Goal: Feedback & Contribution: Submit feedback/report problem

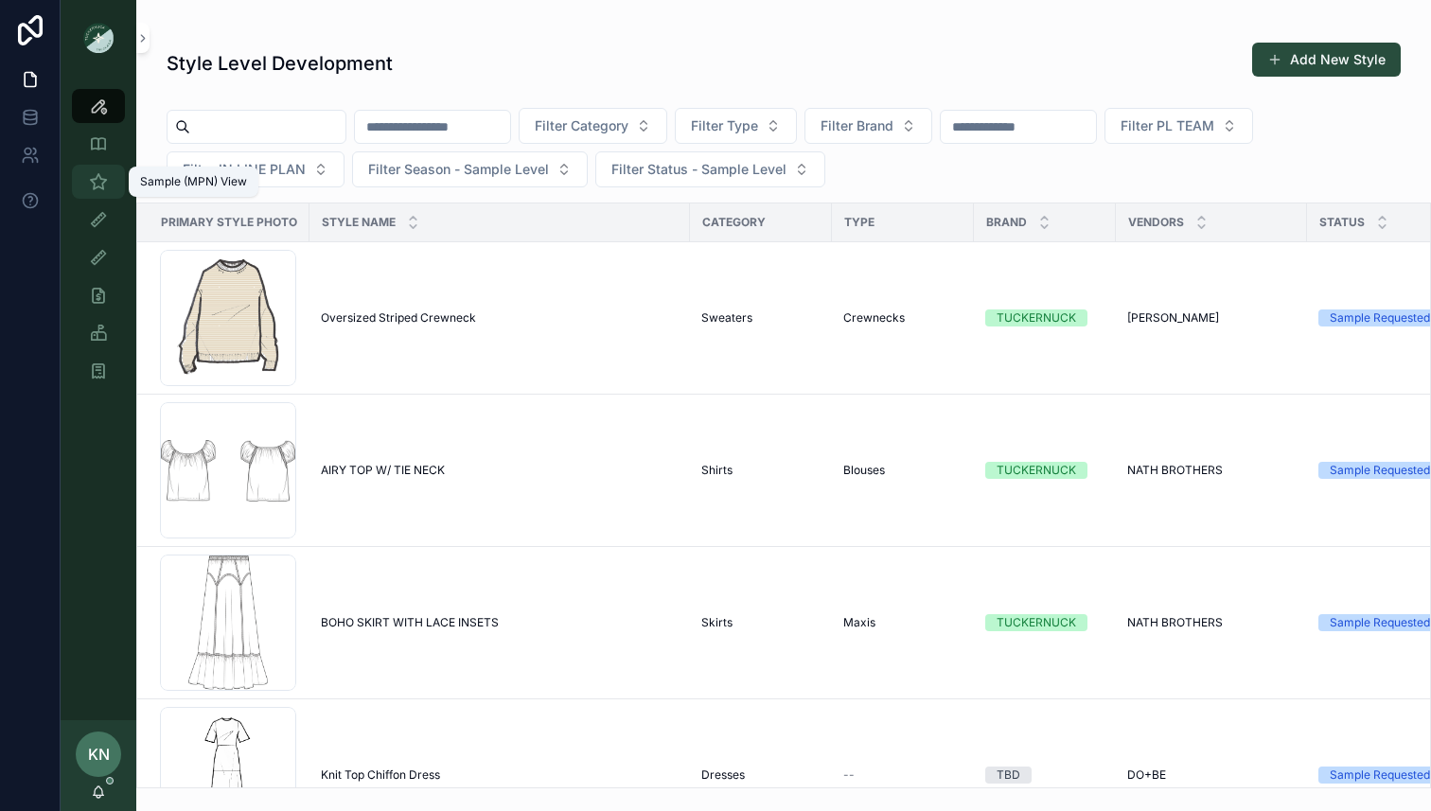
click at [102, 186] on icon "scrollable content" at bounding box center [98, 181] width 19 height 19
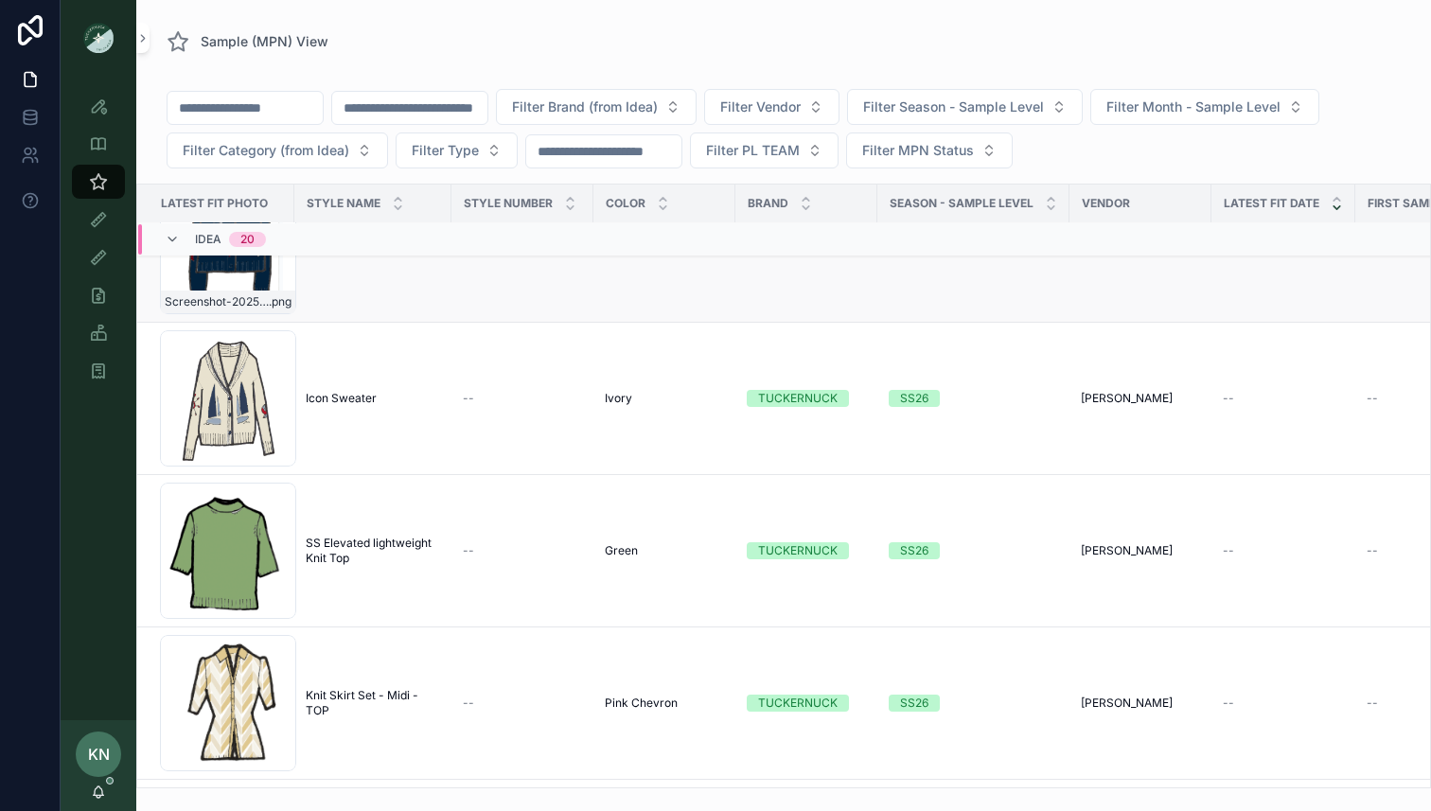
scroll to position [353, 0]
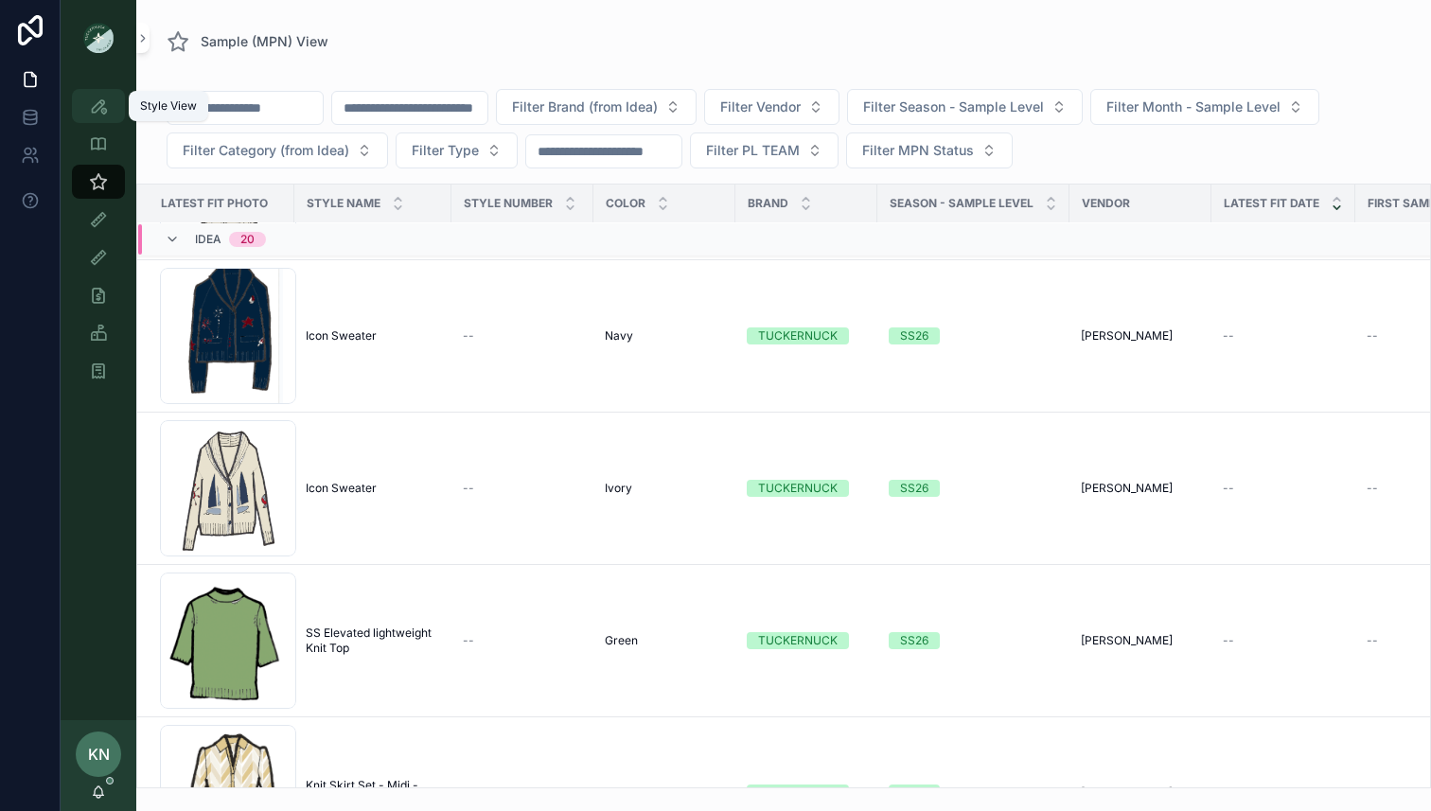
click at [97, 118] on div "Style View" at bounding box center [98, 106] width 30 height 30
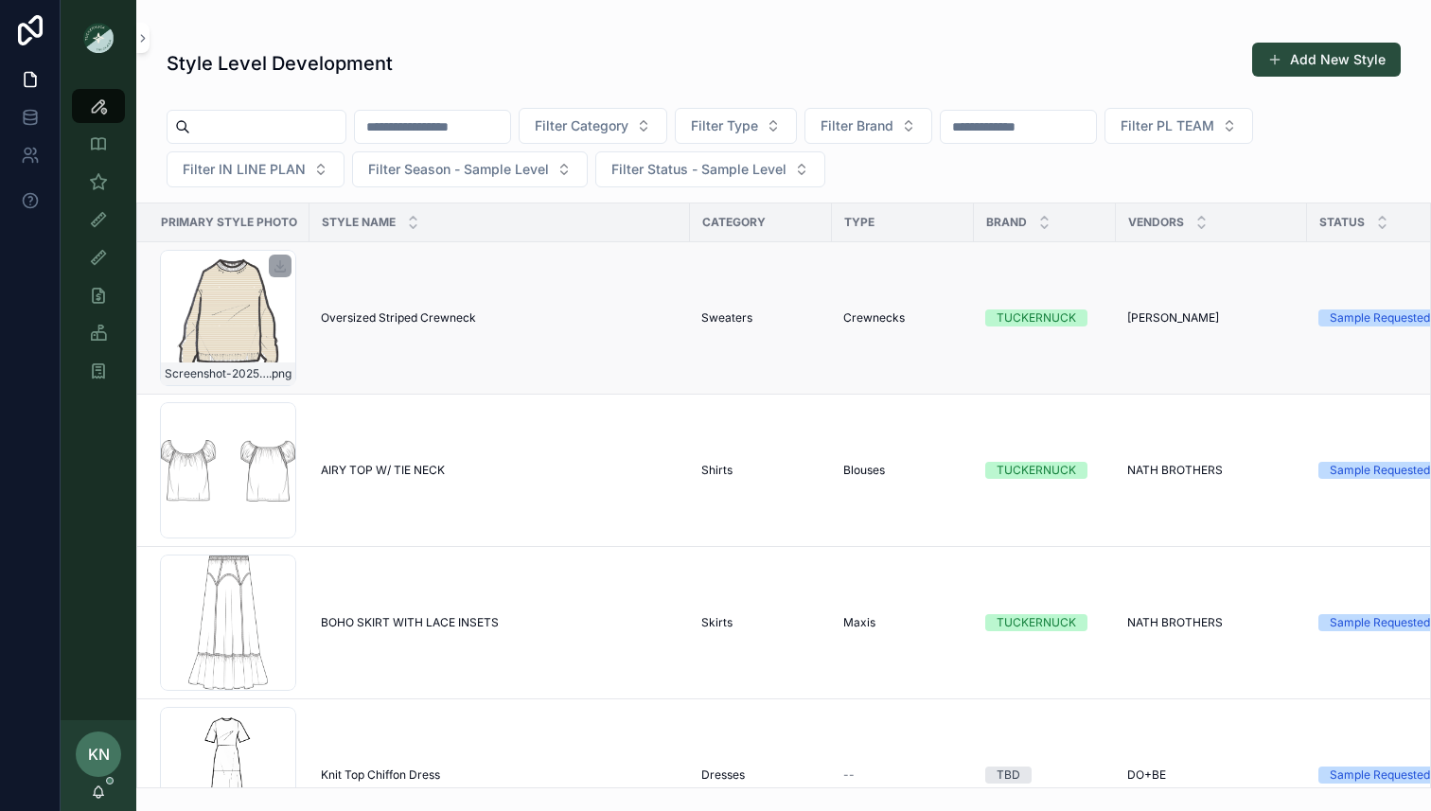
click at [264, 331] on div "Screenshot-2025-08-08-at-4.39.21-PM .png" at bounding box center [228, 318] width 136 height 136
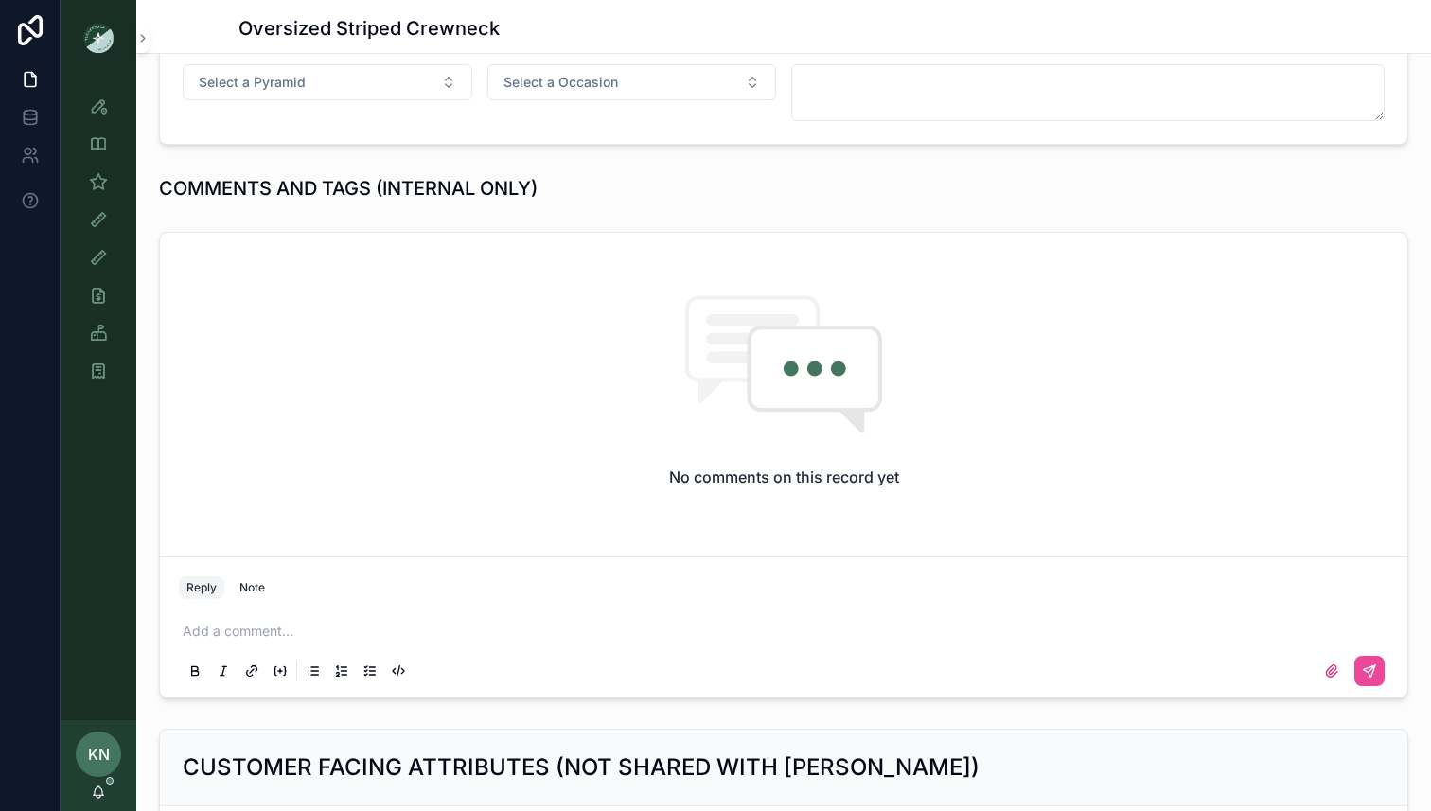
scroll to position [1167, 0]
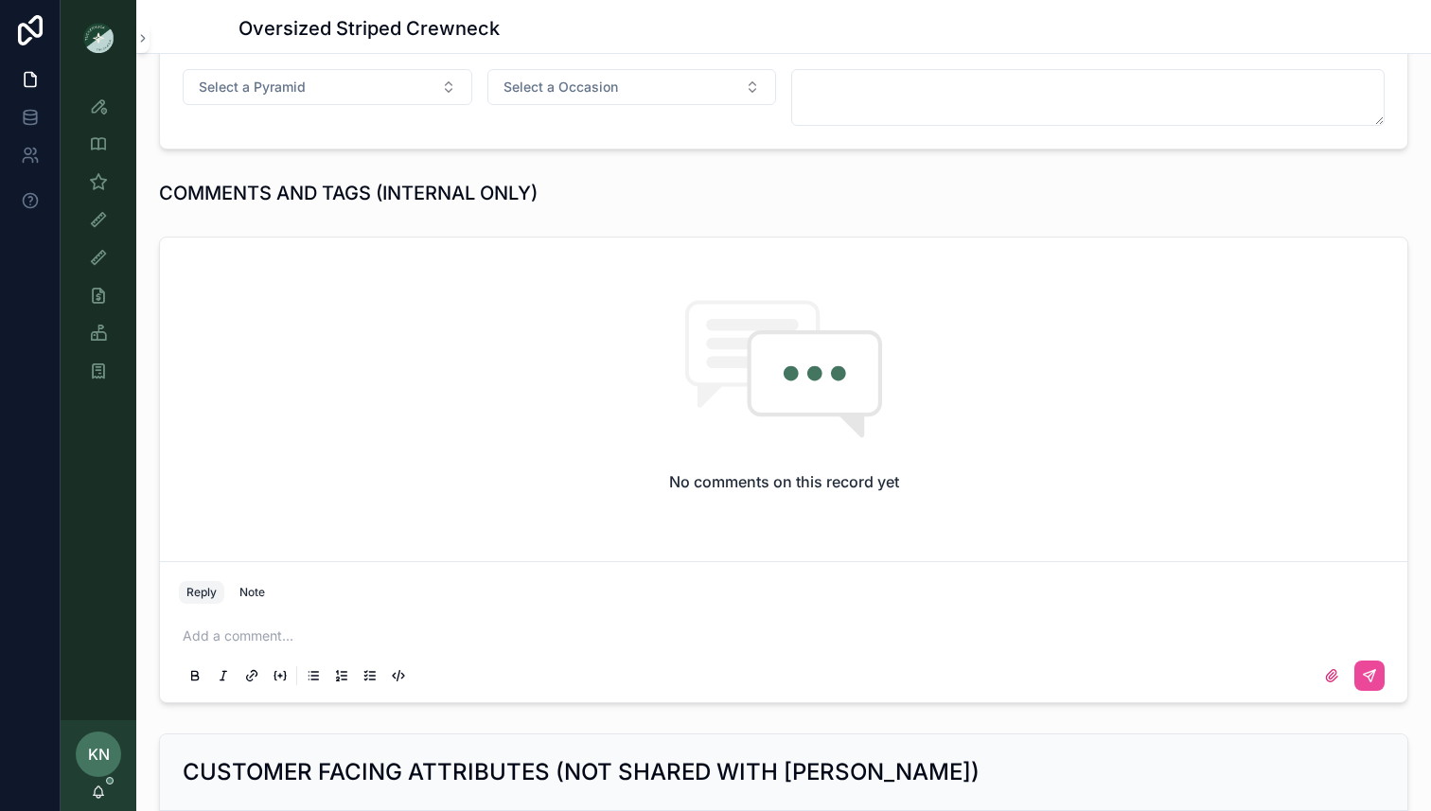
click at [356, 633] on p "scrollable content" at bounding box center [788, 636] width 1210 height 19
click at [308, 602] on span "[EMAIL_ADDRESS][DOMAIN_NAME]" at bounding box center [330, 603] width 228 height 19
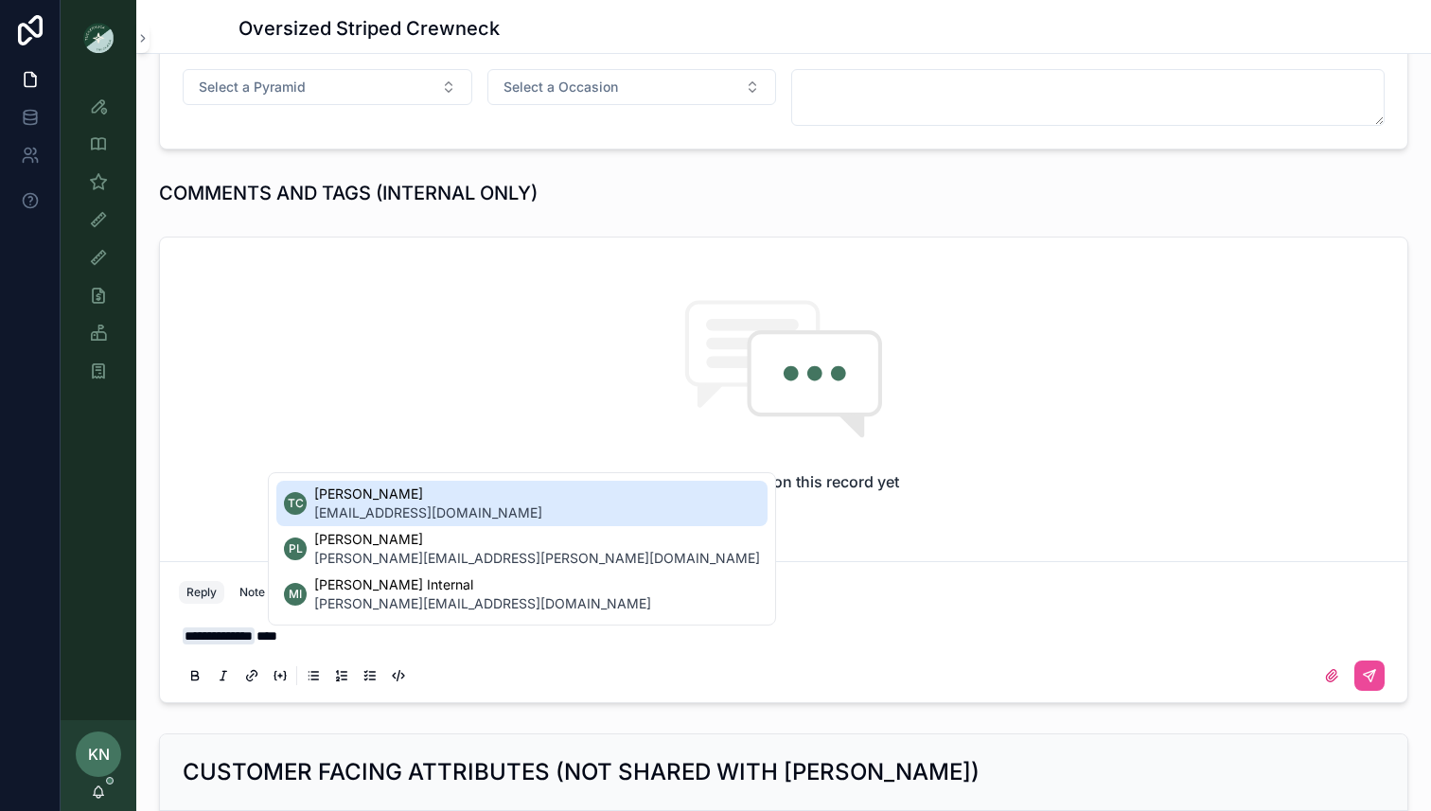
click at [393, 514] on span "[EMAIL_ADDRESS][DOMAIN_NAME]" at bounding box center [428, 513] width 228 height 19
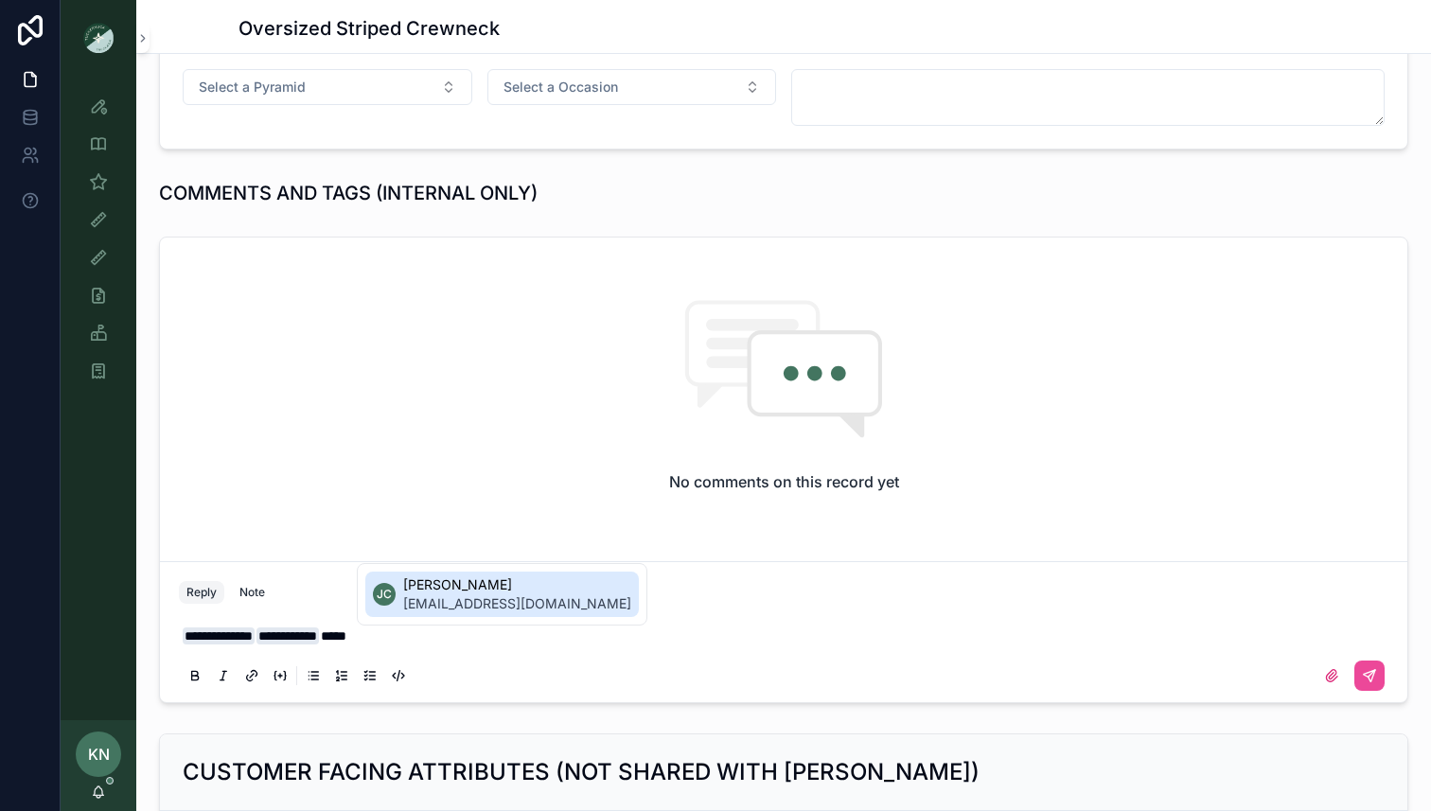
click at [476, 576] on span "[PERSON_NAME]" at bounding box center [517, 585] width 228 height 19
click at [1337, 674] on icon "scrollable content" at bounding box center [1331, 675] width 15 height 15
click at [0, 0] on input "scrollable content" at bounding box center [0, 0] width 0 height 0
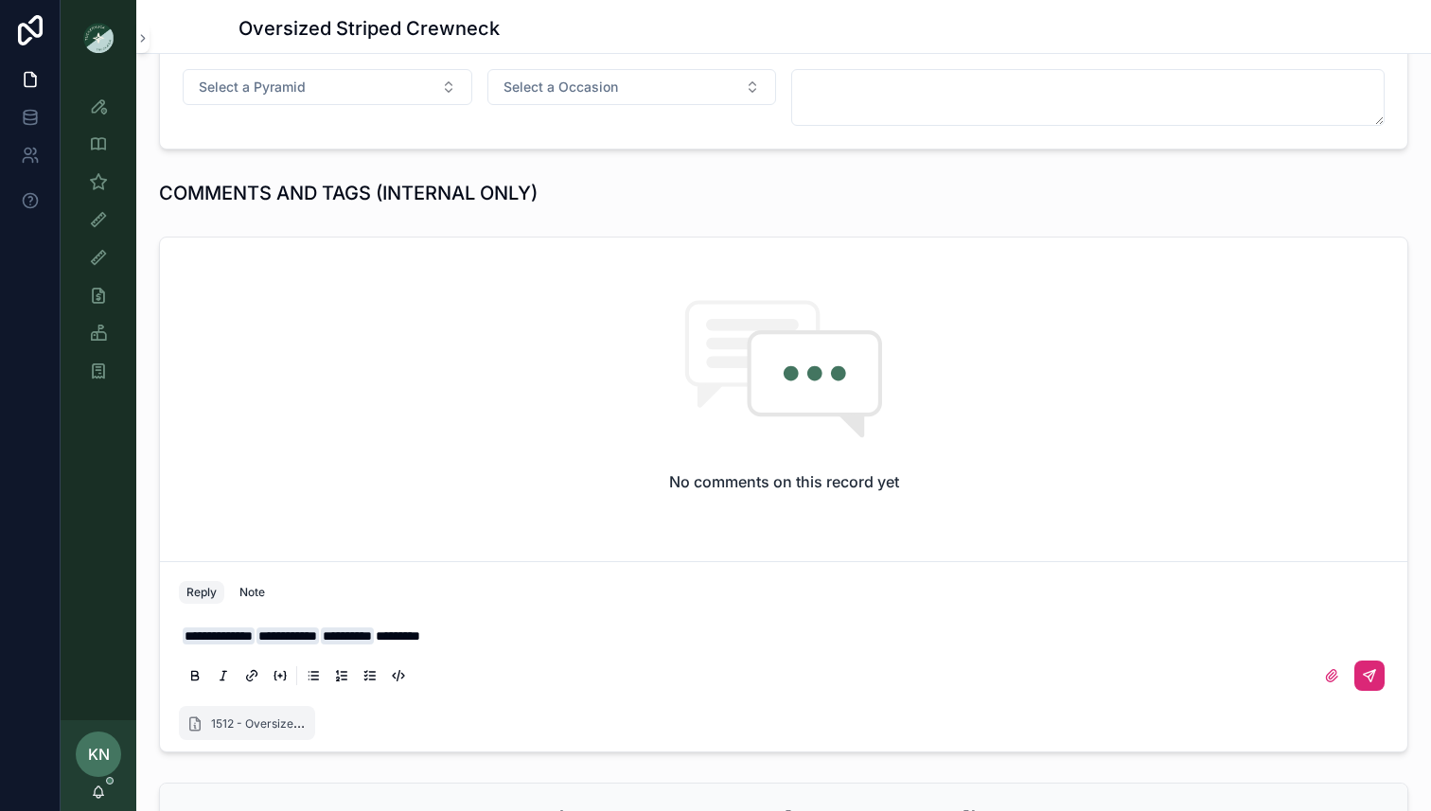
click at [1373, 669] on icon "scrollable content" at bounding box center [1369, 675] width 15 height 15
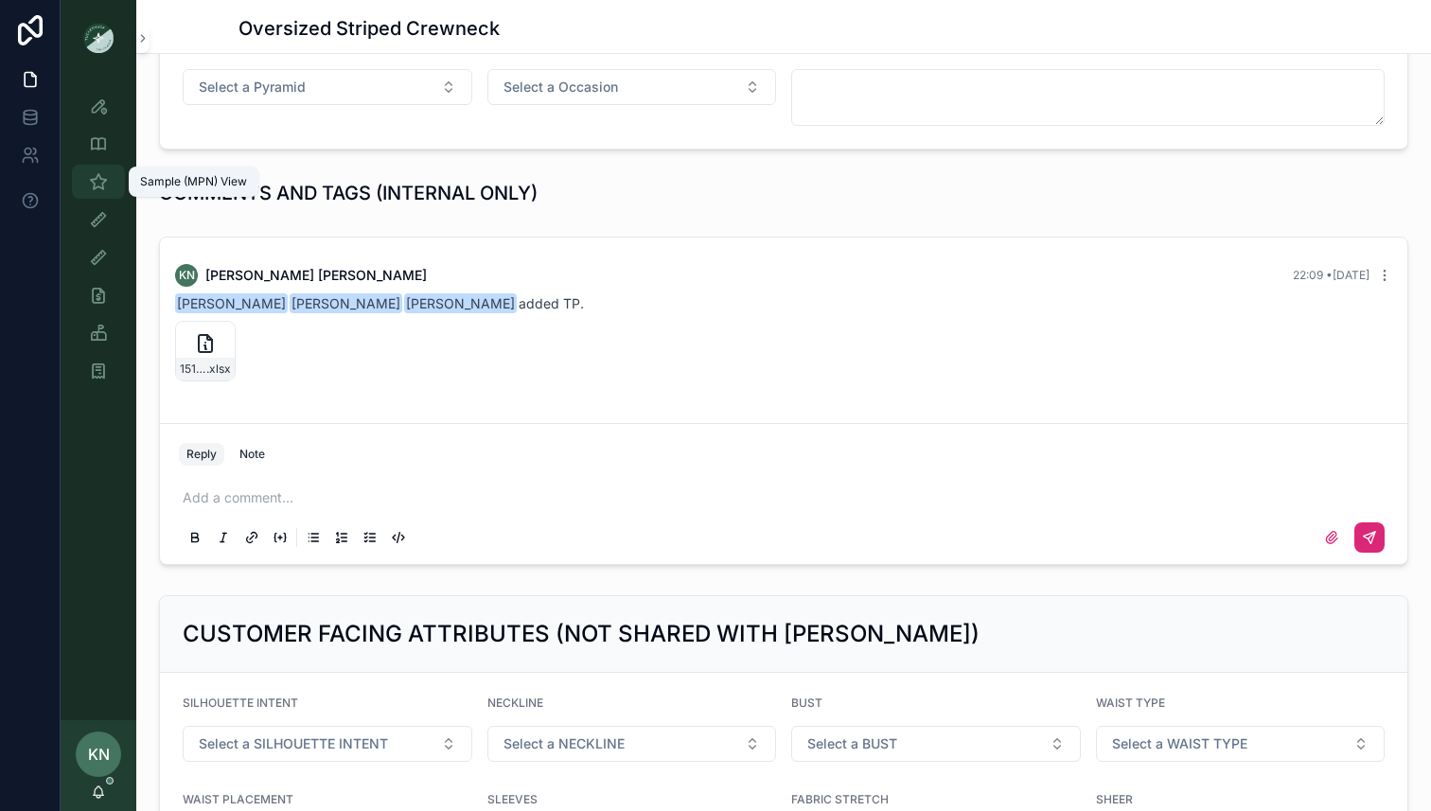
click at [101, 189] on icon "scrollable content" at bounding box center [98, 181] width 19 height 19
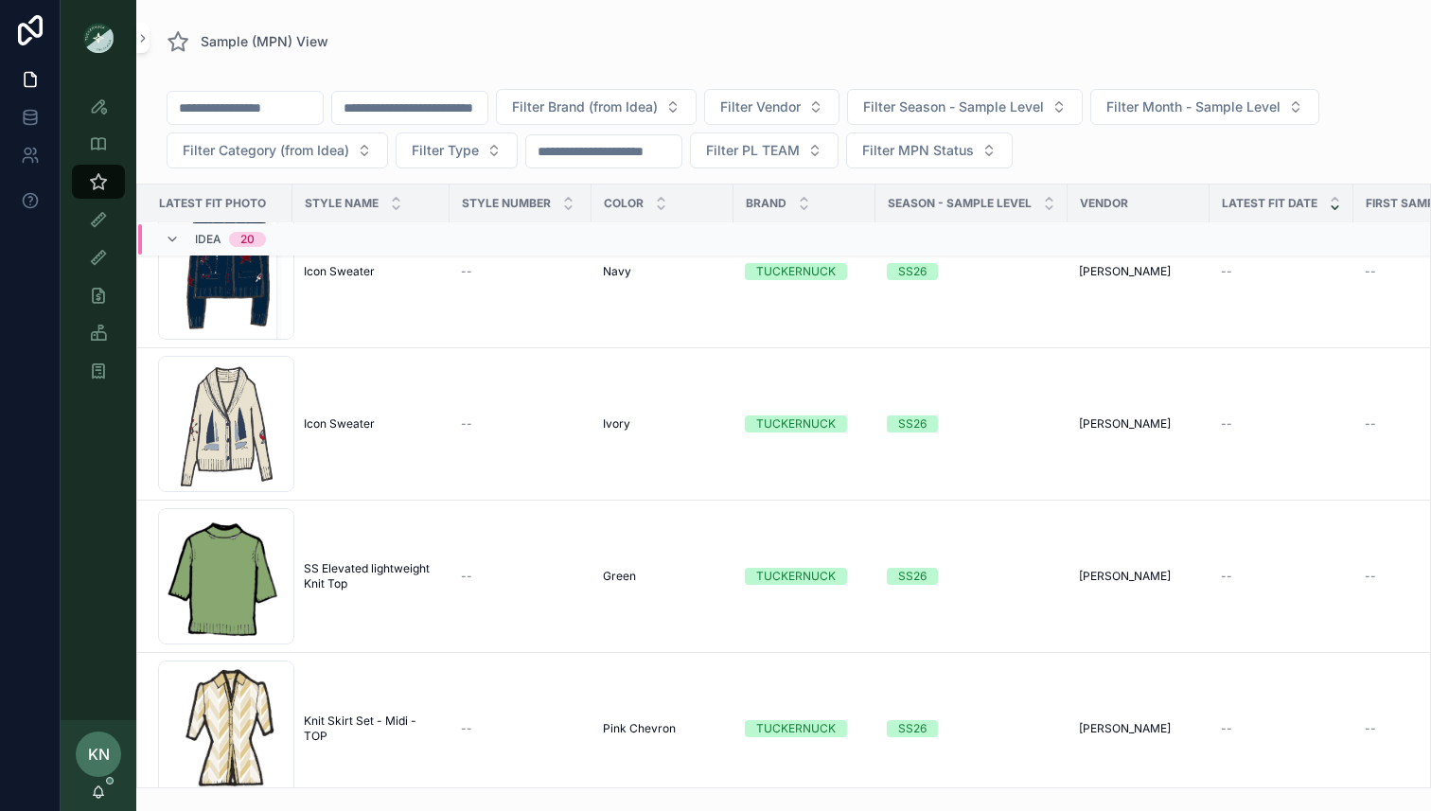
scroll to position [382, 2]
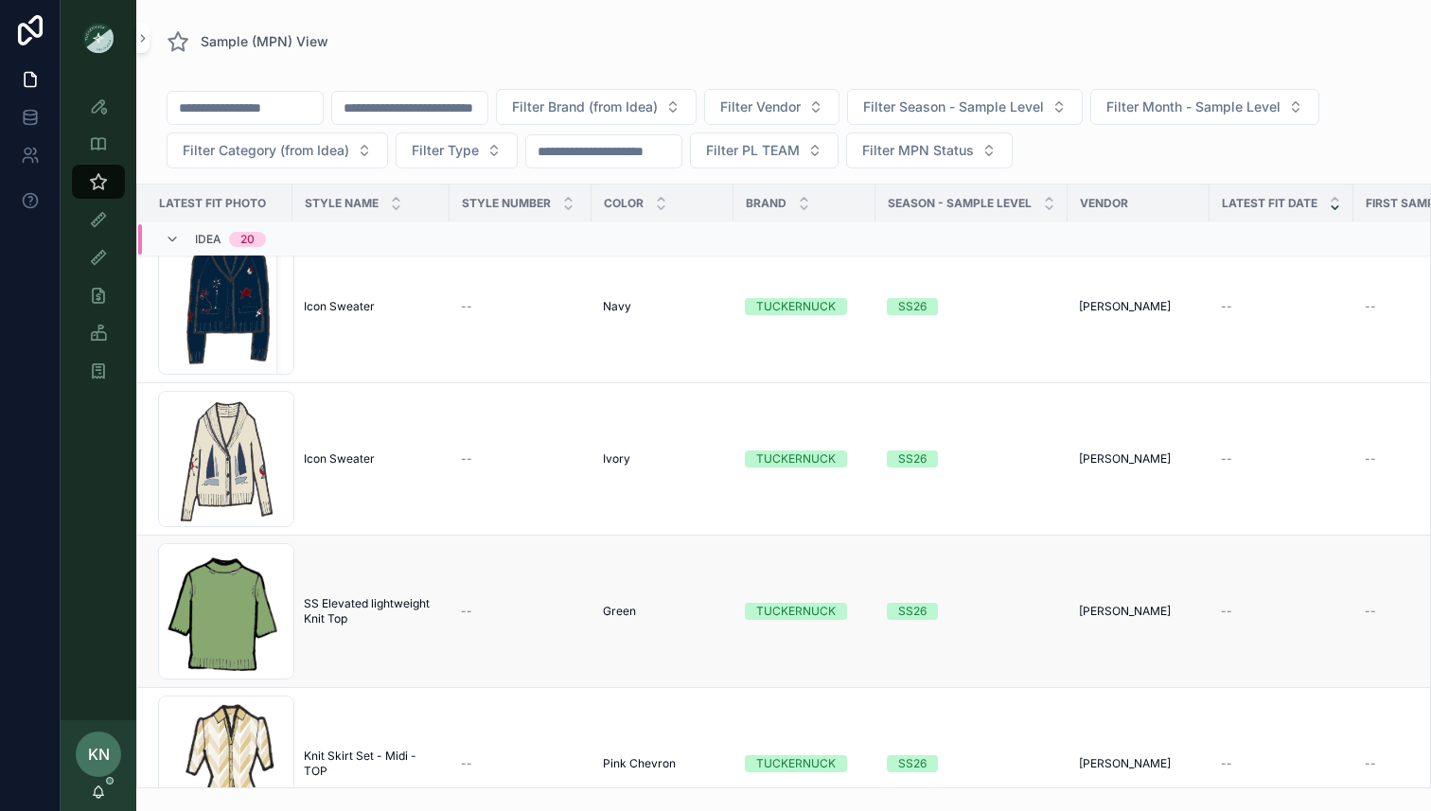
click at [384, 607] on span "SS Elevated lightweight Knit Top" at bounding box center [371, 611] width 134 height 30
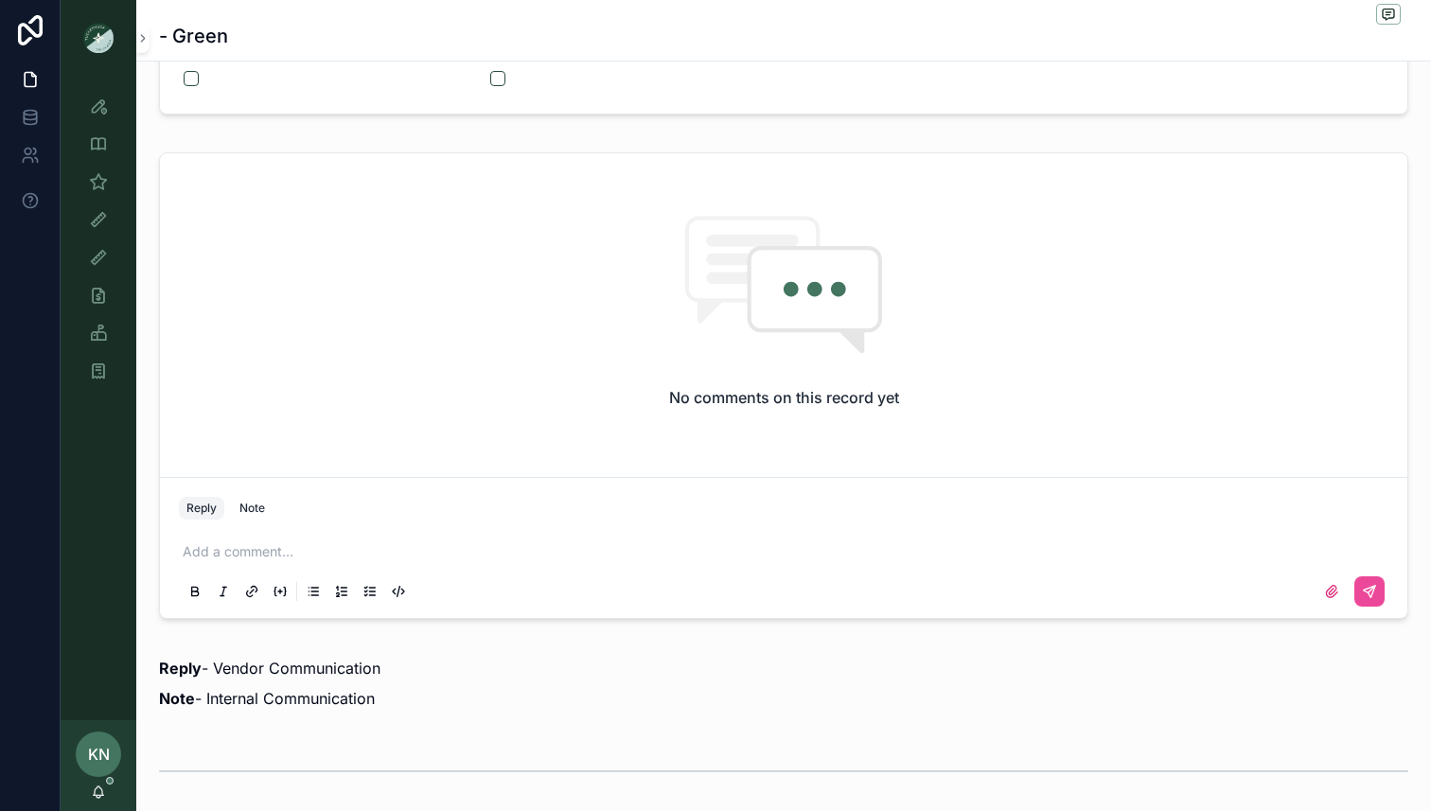
scroll to position [1214, 0]
click at [397, 556] on p "scrollable content" at bounding box center [788, 550] width 1210 height 19
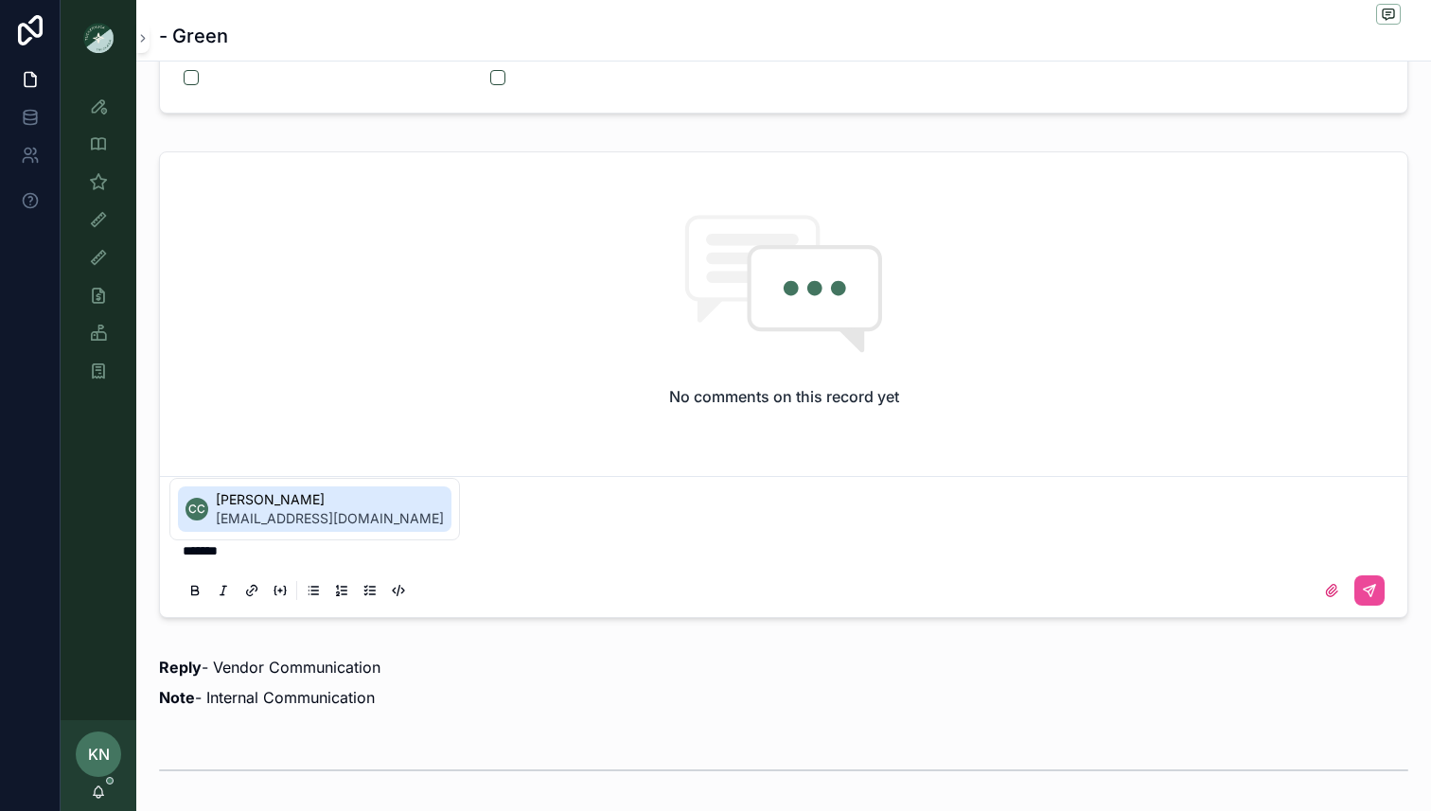
click at [385, 523] on span "[EMAIL_ADDRESS][DOMAIN_NAME]" at bounding box center [330, 518] width 228 height 19
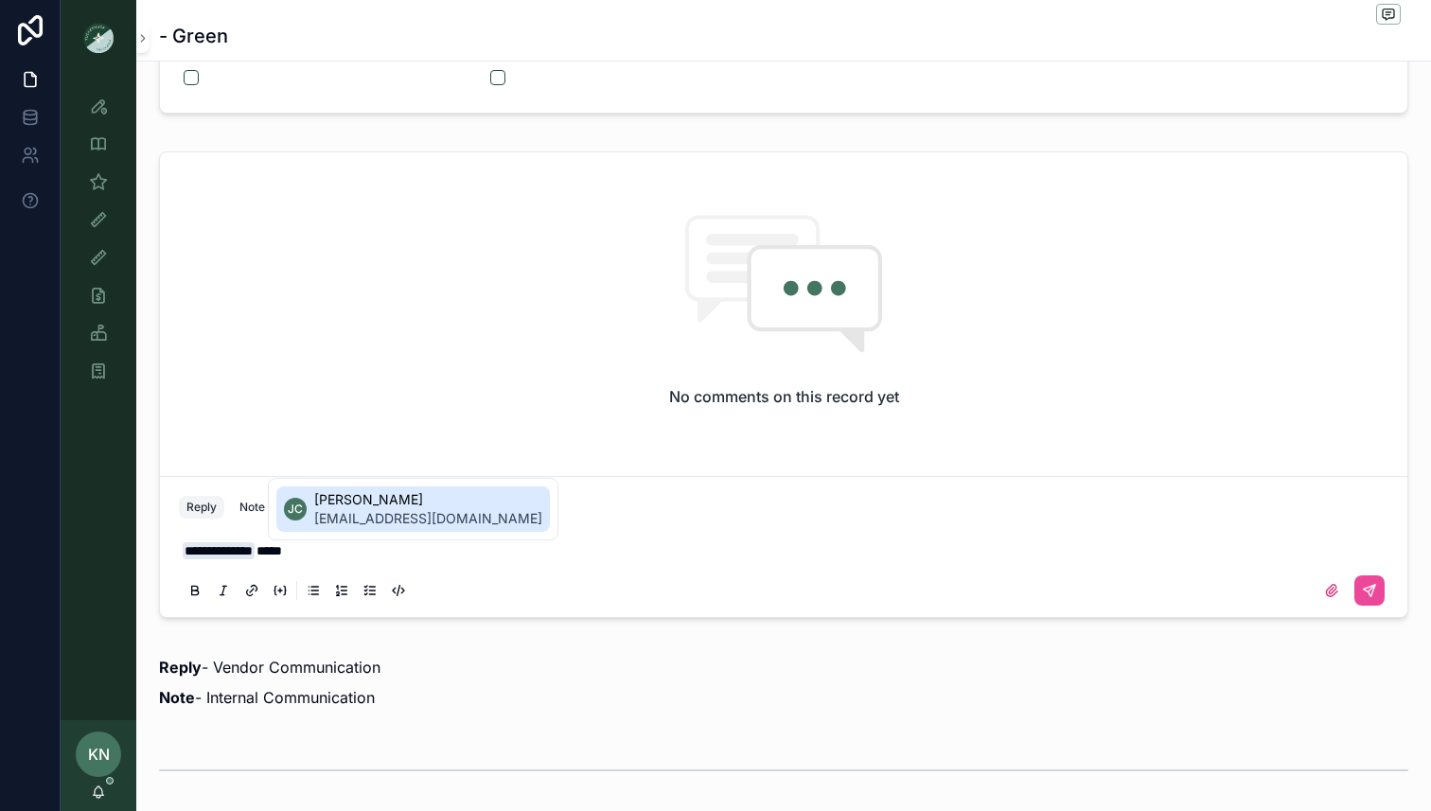
click at [403, 498] on span "[PERSON_NAME]" at bounding box center [428, 499] width 228 height 19
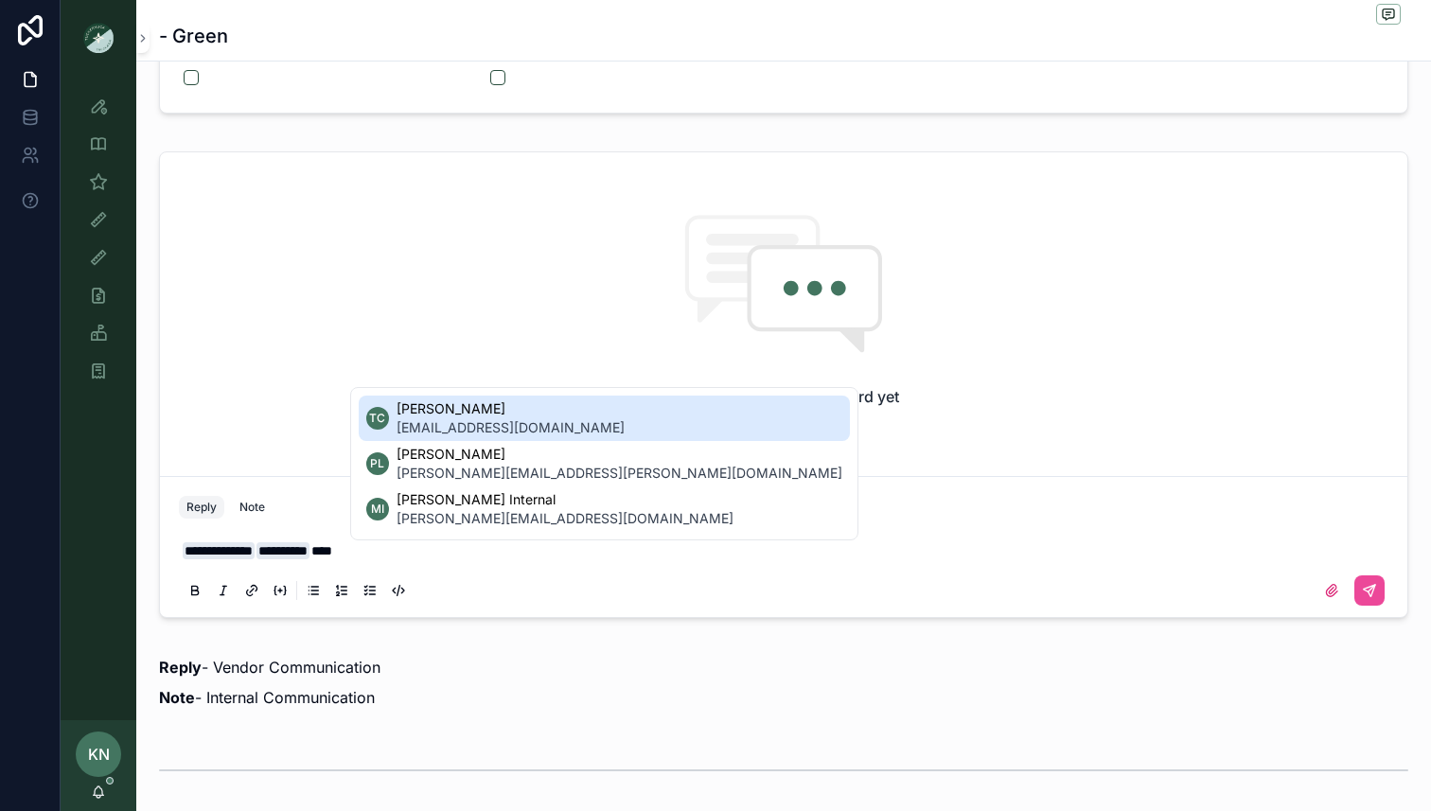
click at [434, 416] on span "[PERSON_NAME]" at bounding box center [511, 408] width 228 height 19
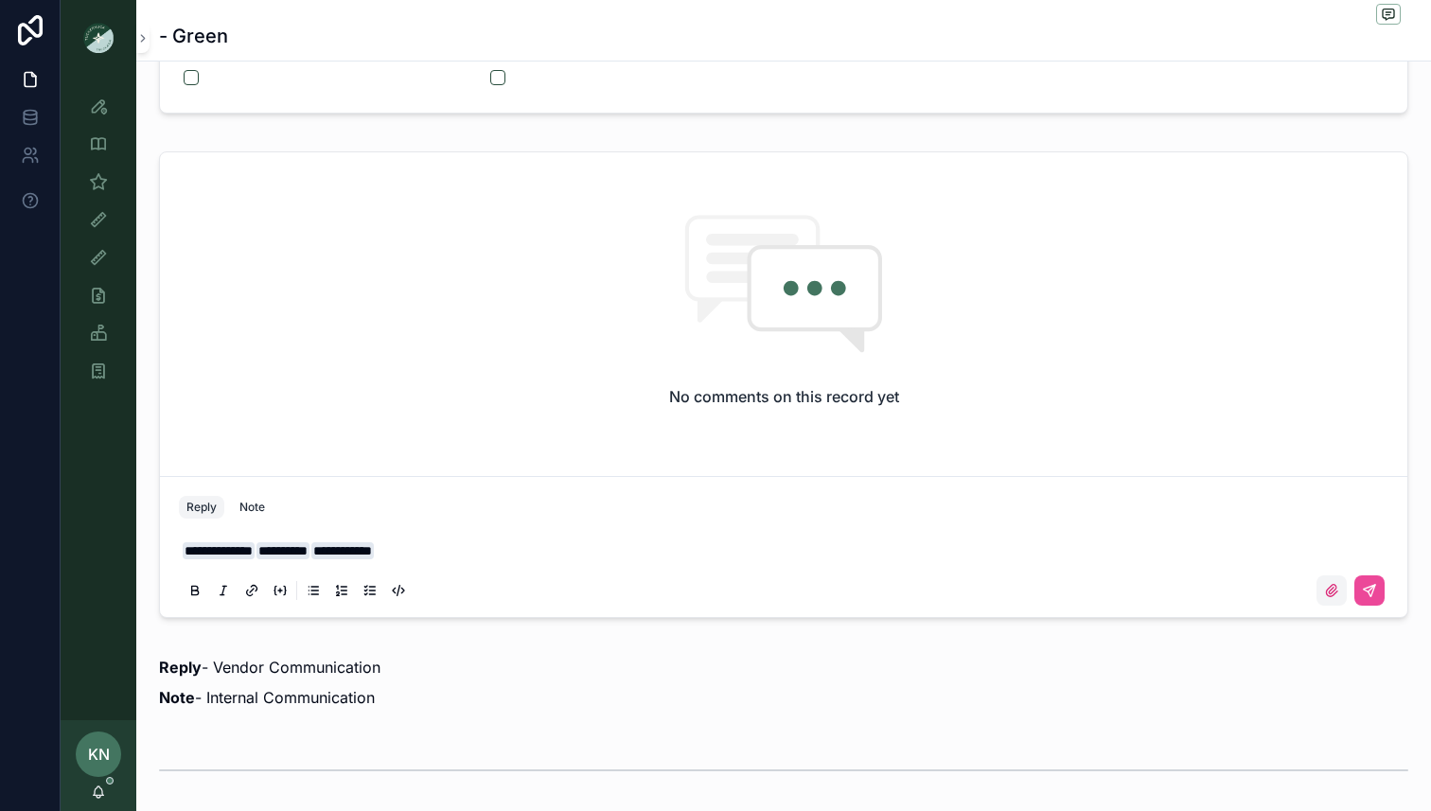
click at [1329, 596] on icon "scrollable content" at bounding box center [1331, 590] width 15 height 15
click at [0, 0] on input "scrollable content" at bounding box center [0, 0] width 0 height 0
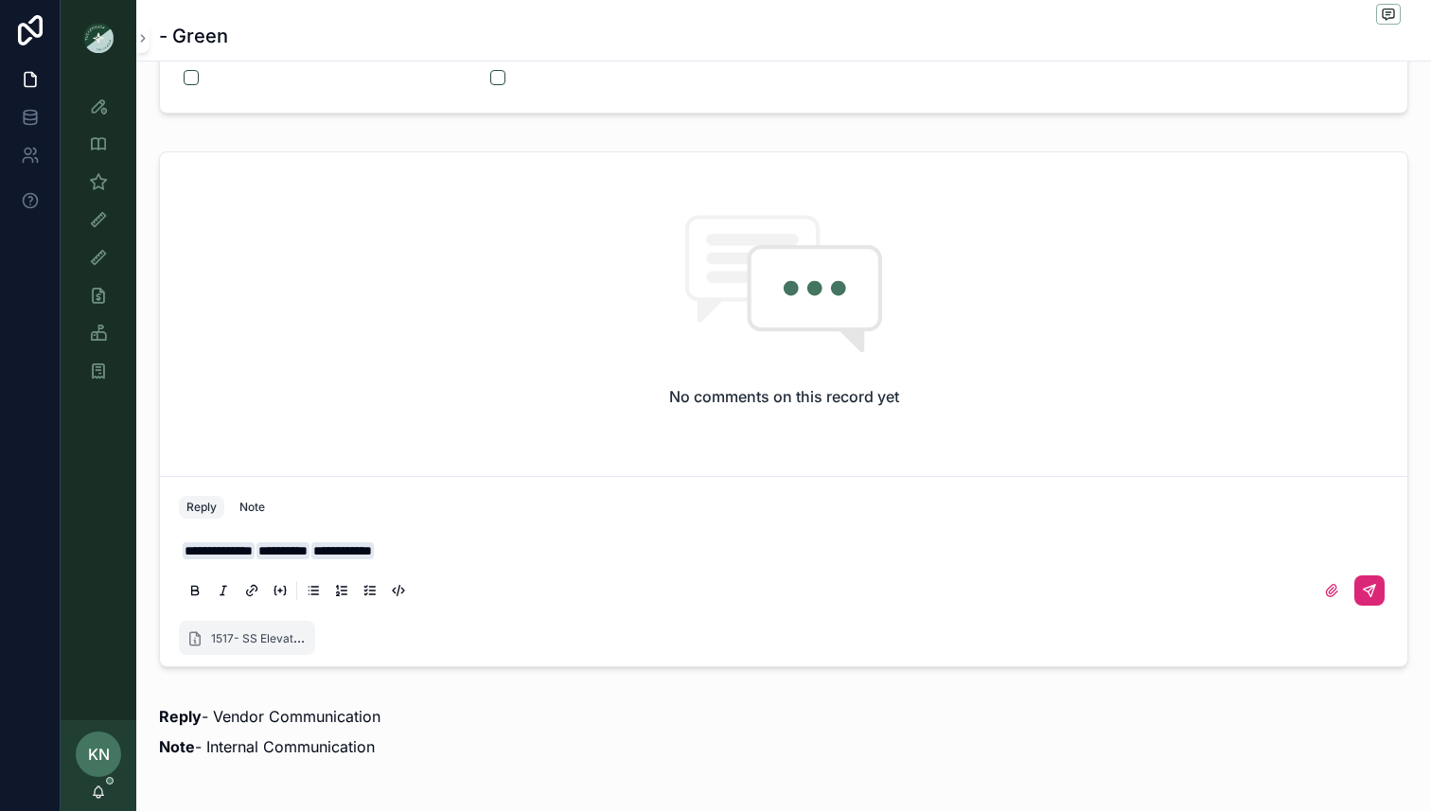
click at [1365, 593] on icon "scrollable content" at bounding box center [1369, 590] width 15 height 15
click at [500, 553] on p "**********" at bounding box center [788, 550] width 1210 height 19
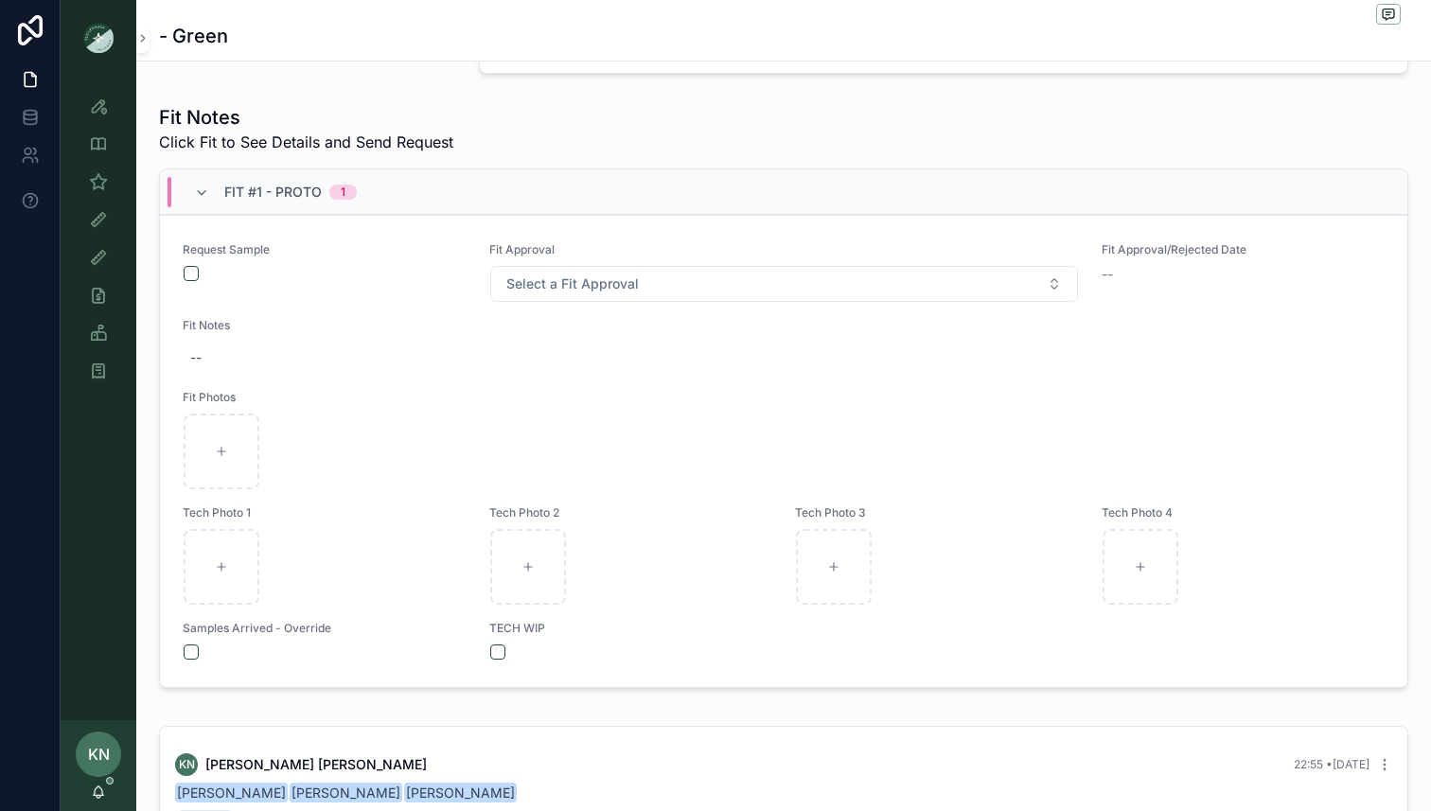
scroll to position [662, 0]
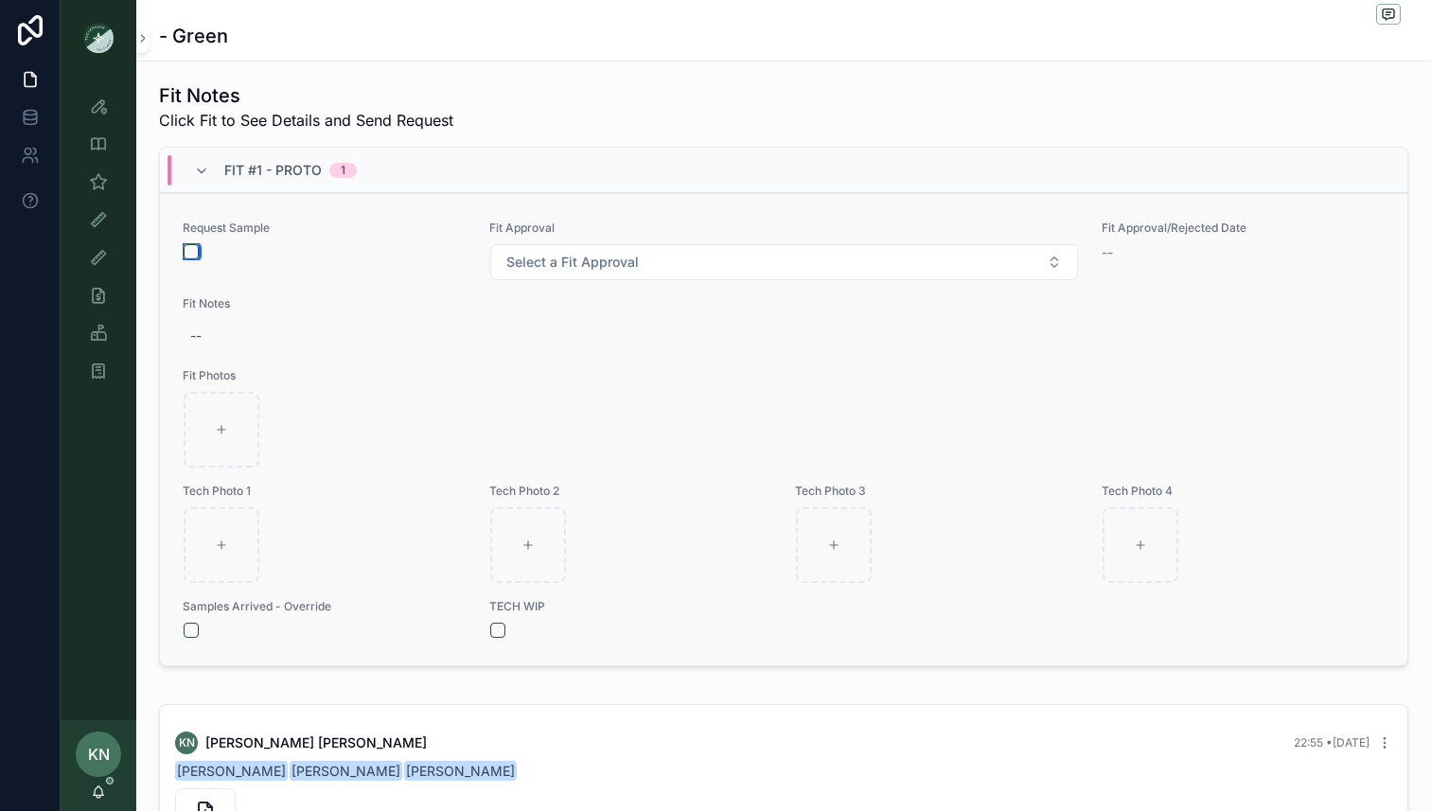
click at [192, 249] on button "scrollable content" at bounding box center [191, 251] width 15 height 15
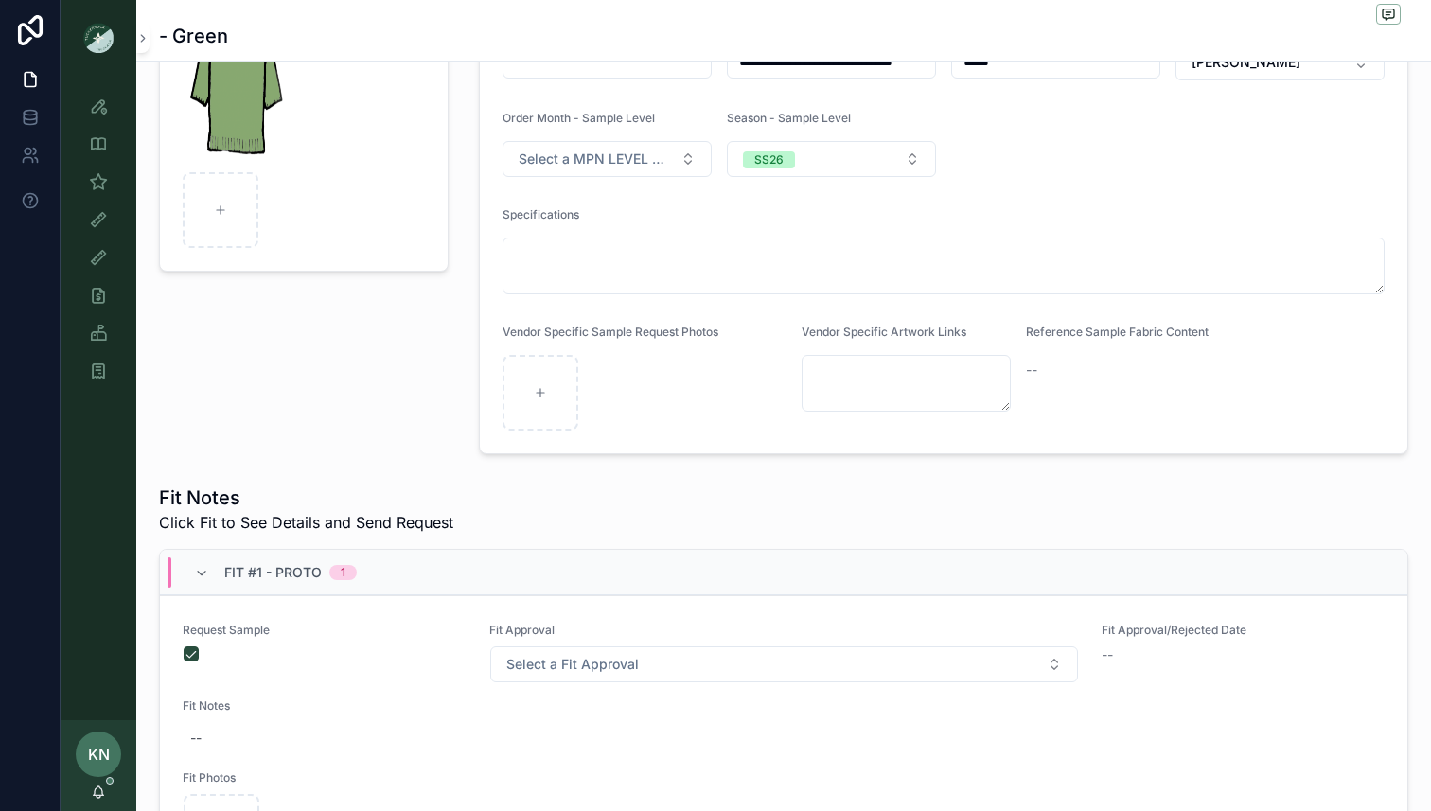
scroll to position [264, 0]
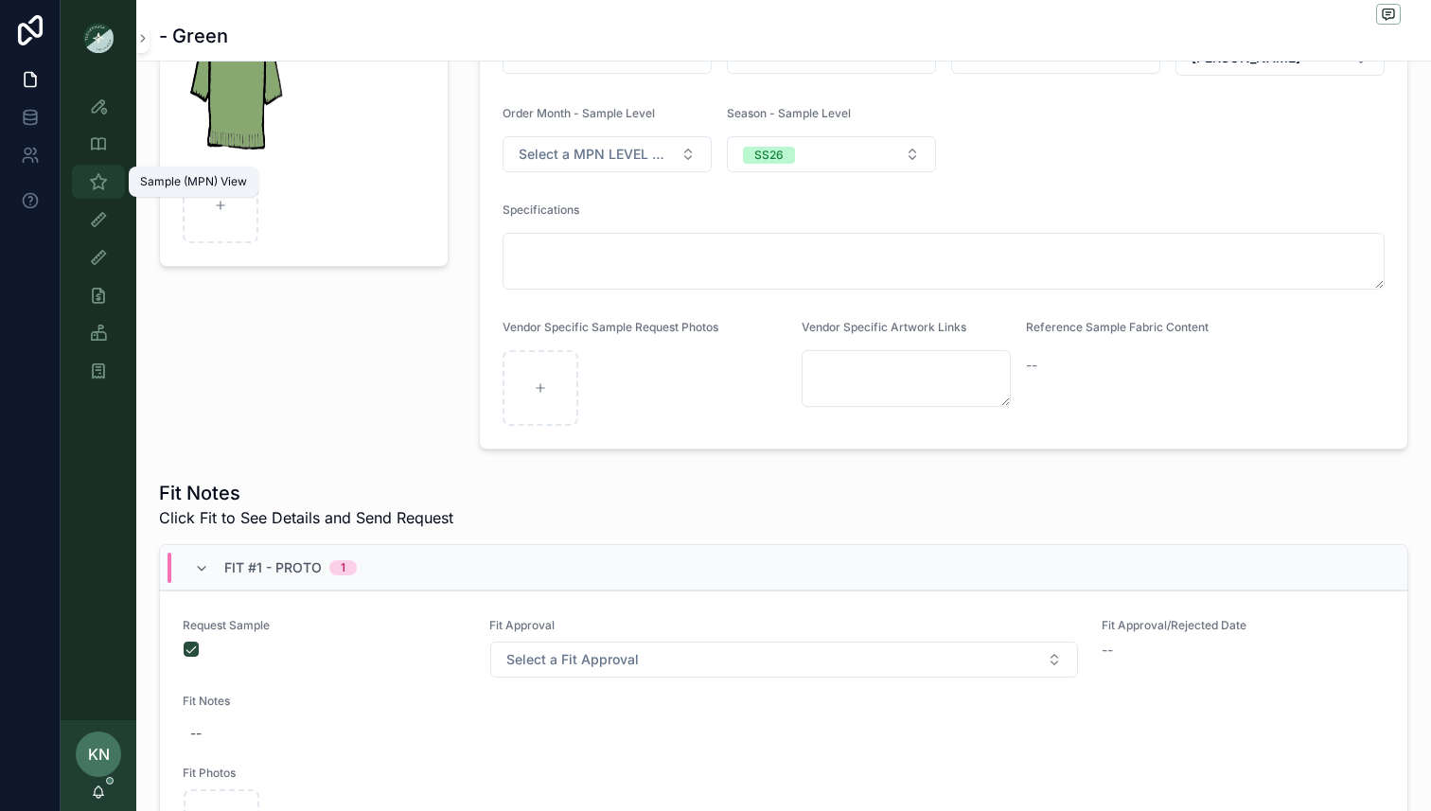
click at [99, 181] on icon "scrollable content" at bounding box center [98, 181] width 19 height 19
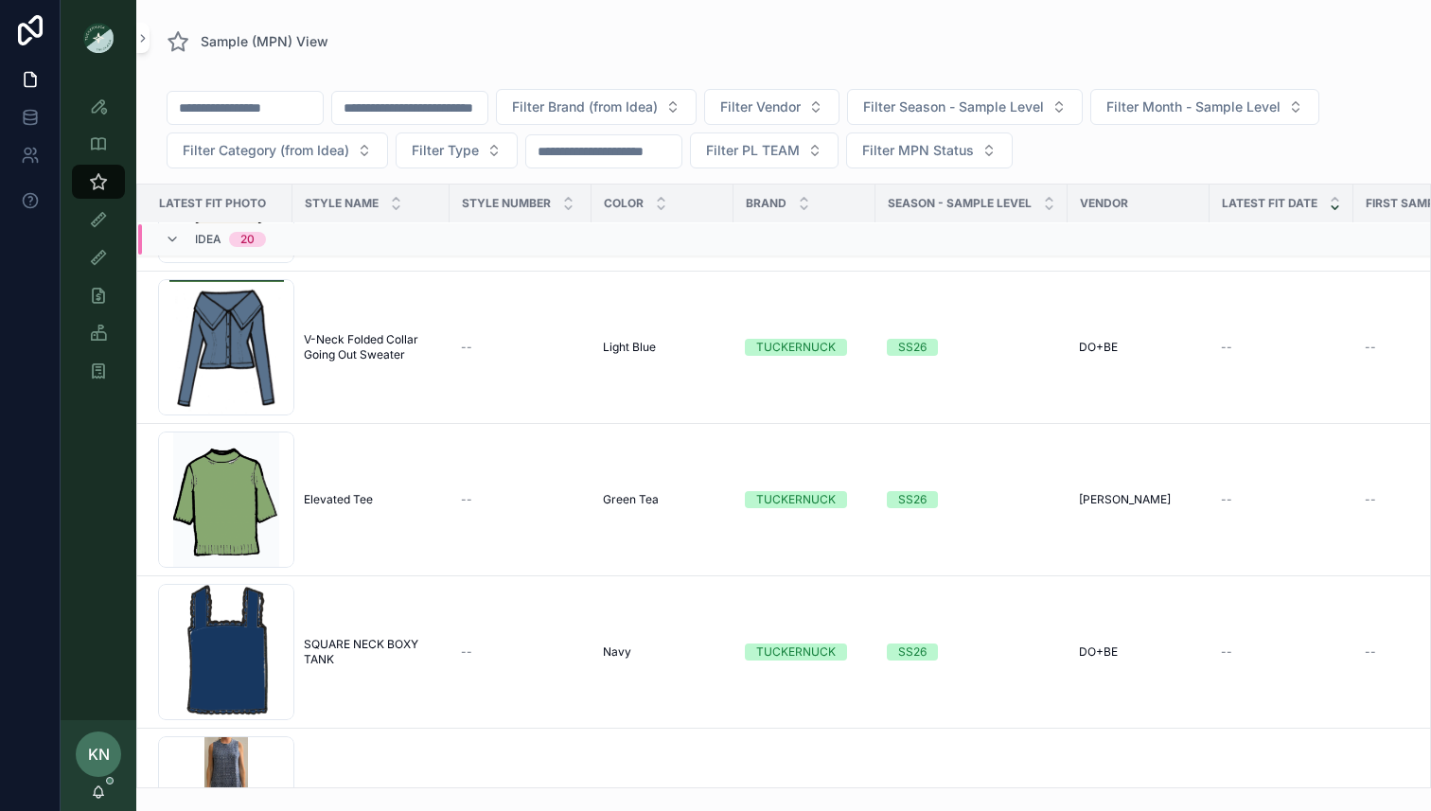
scroll to position [2189, 2]
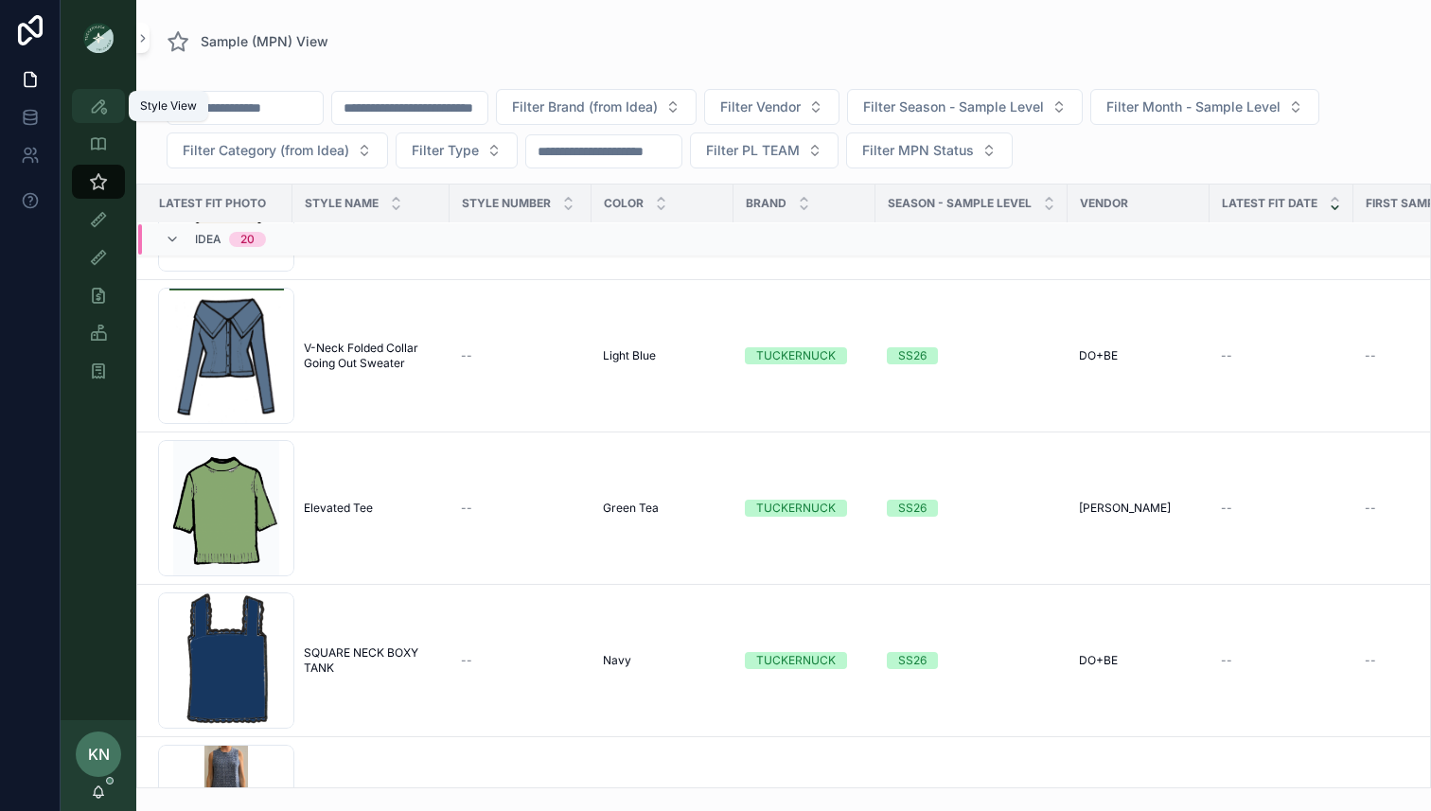
click at [105, 110] on icon "scrollable content" at bounding box center [98, 106] width 19 height 19
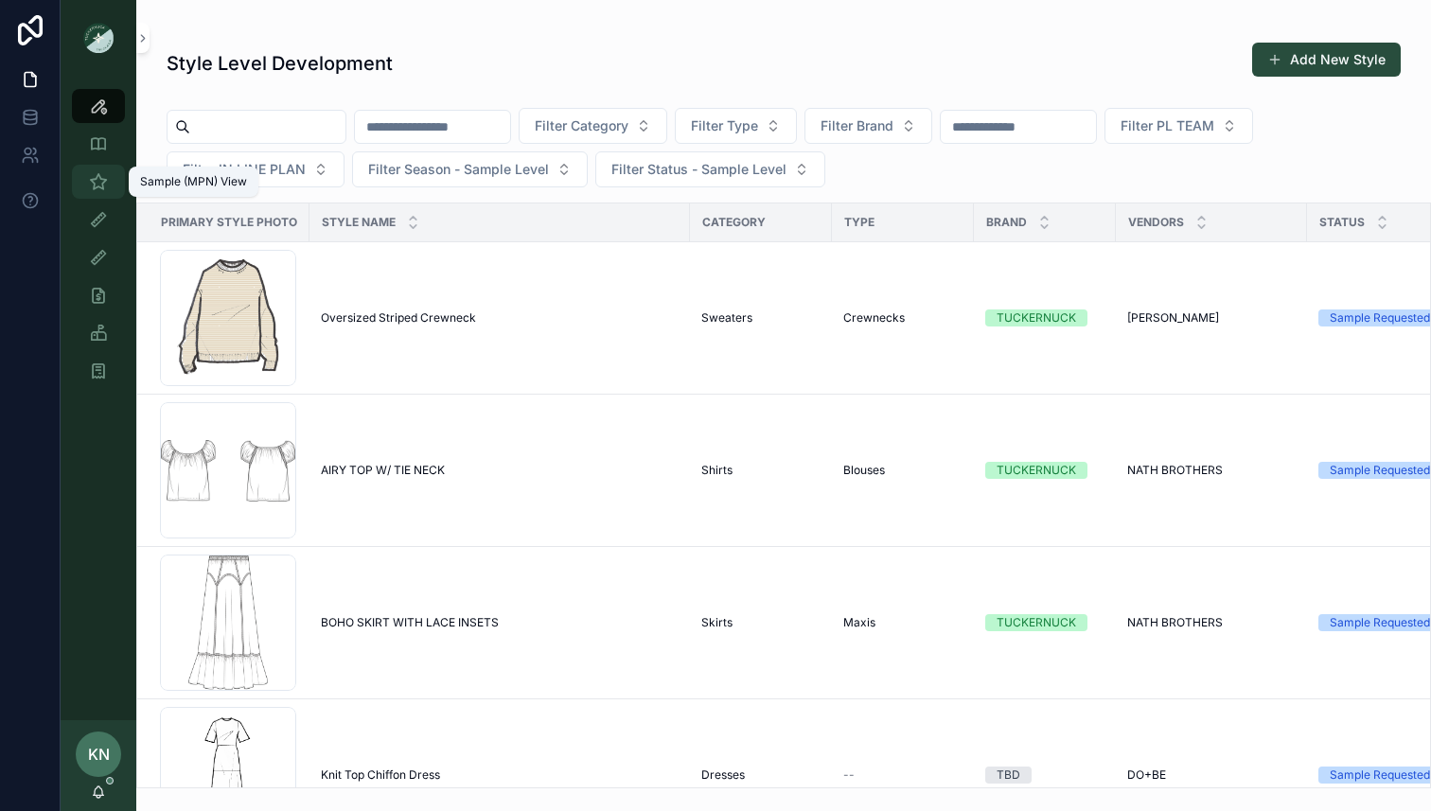
click at [100, 186] on icon "scrollable content" at bounding box center [98, 181] width 19 height 19
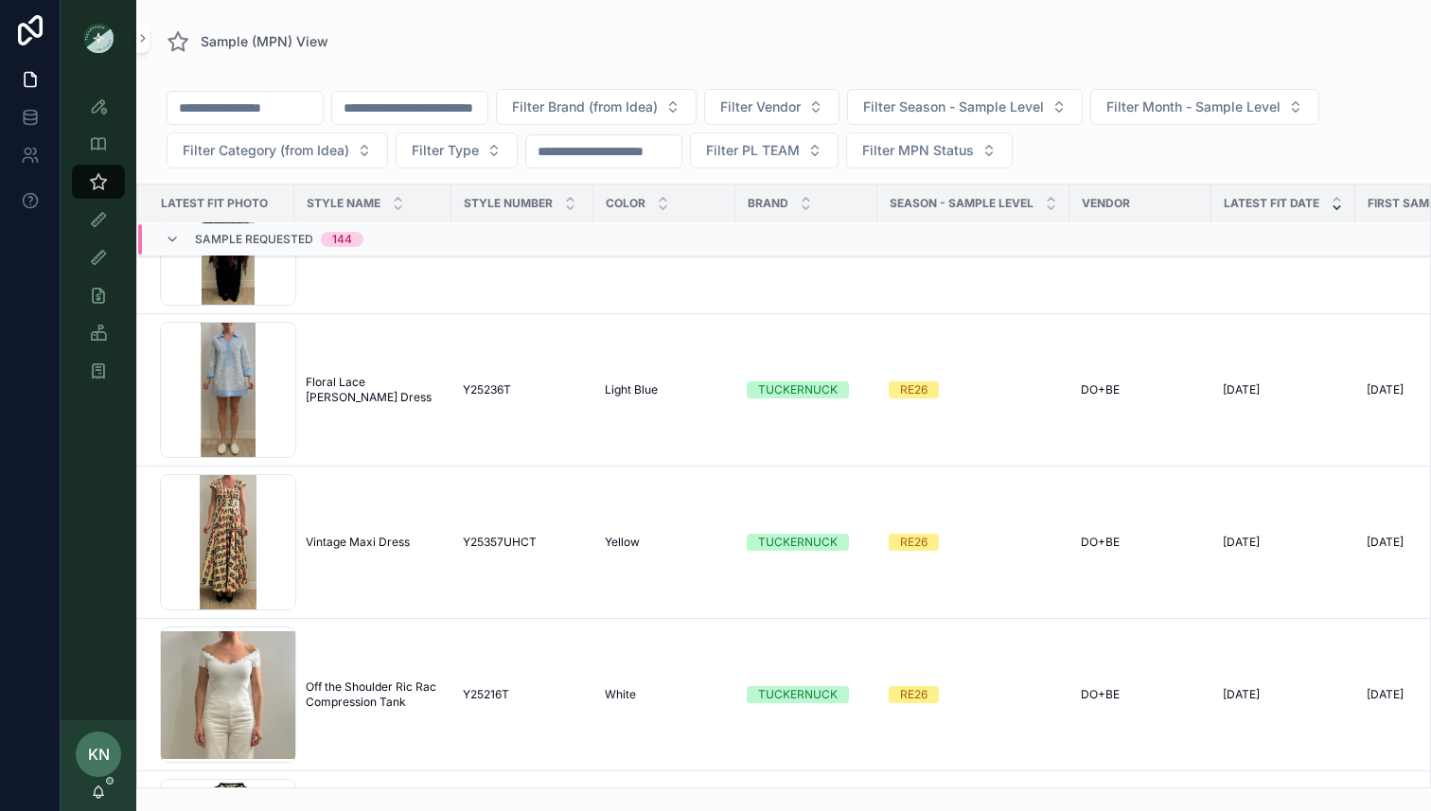
scroll to position [2527, 0]
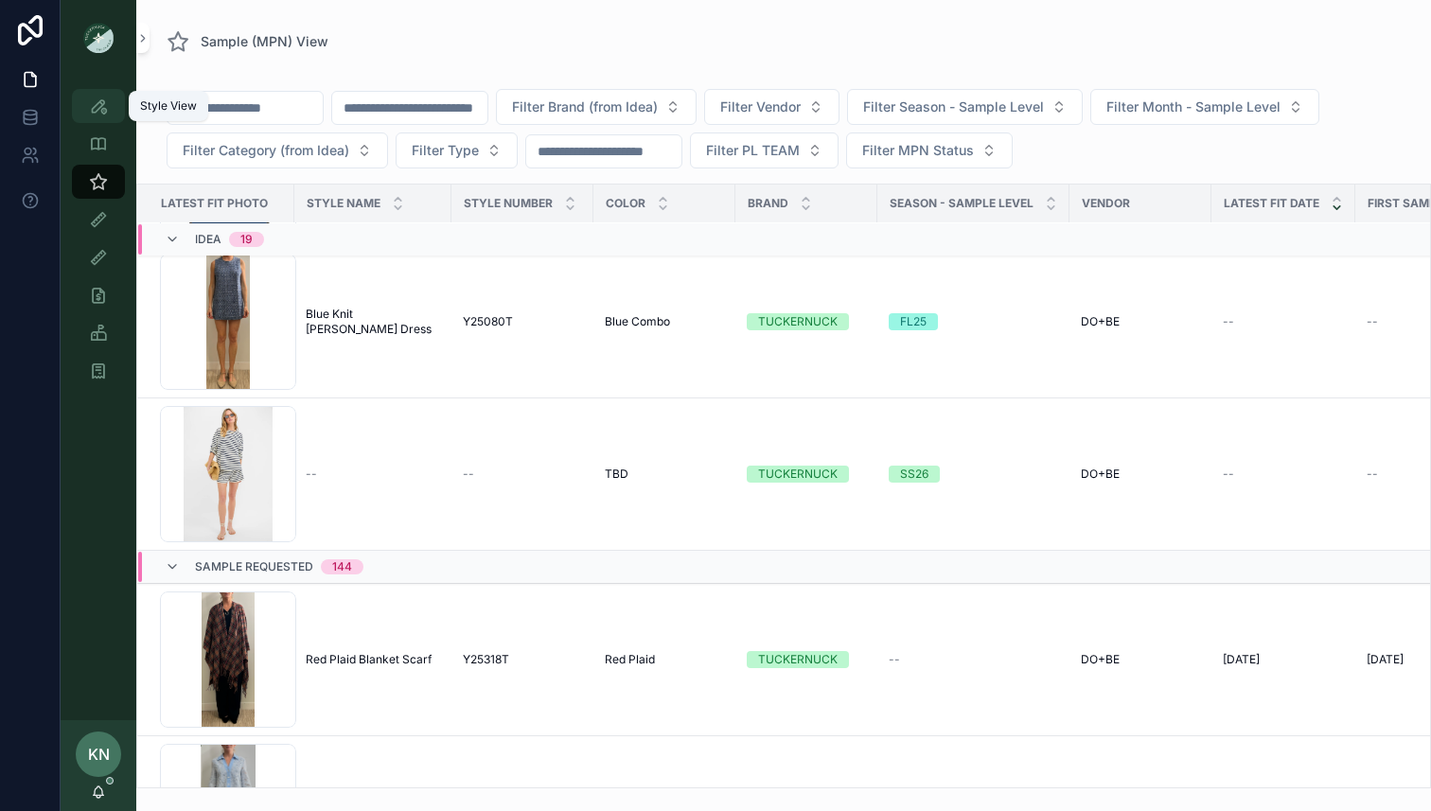
click at [111, 105] on div "Style View" at bounding box center [98, 106] width 30 height 30
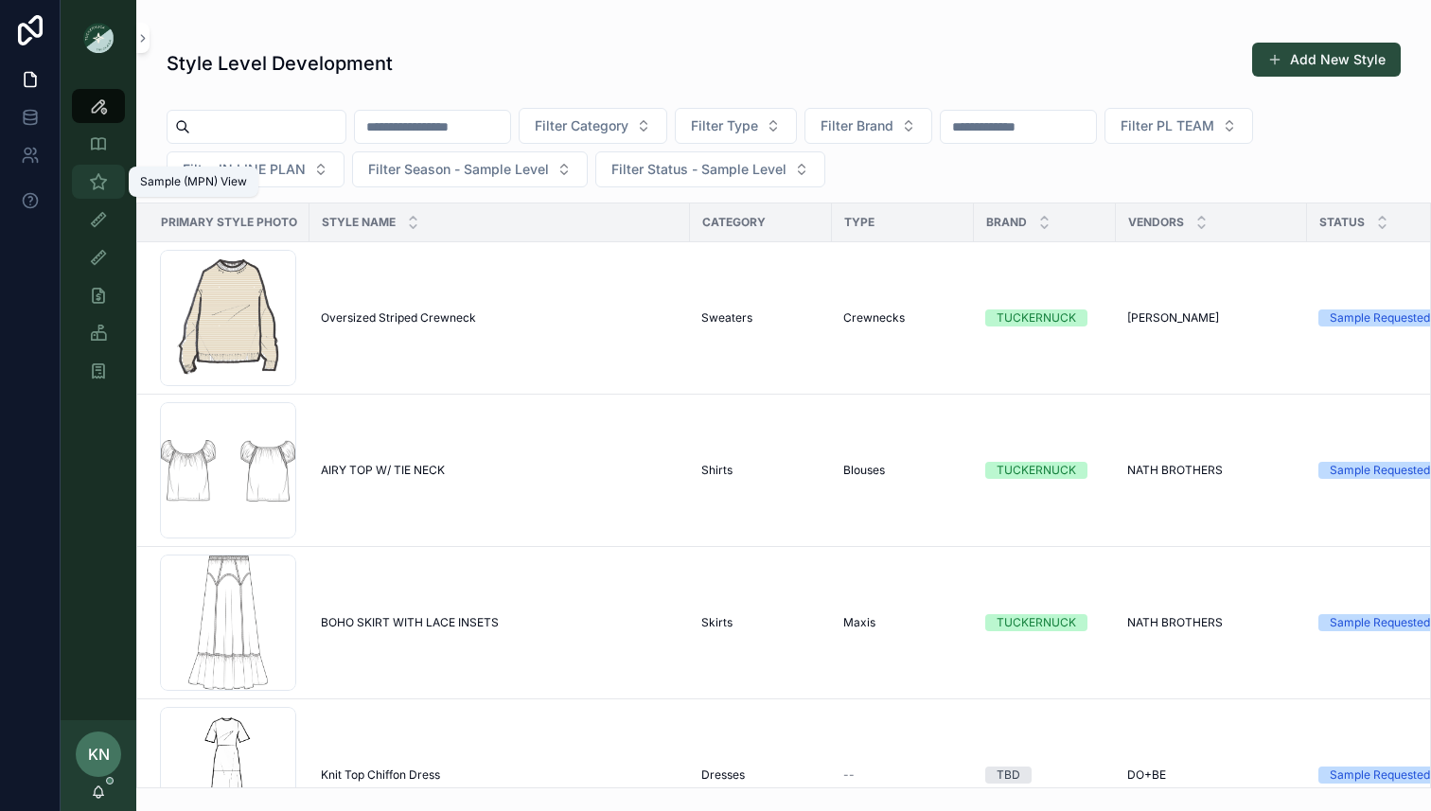
click at [101, 187] on icon "scrollable content" at bounding box center [98, 181] width 19 height 19
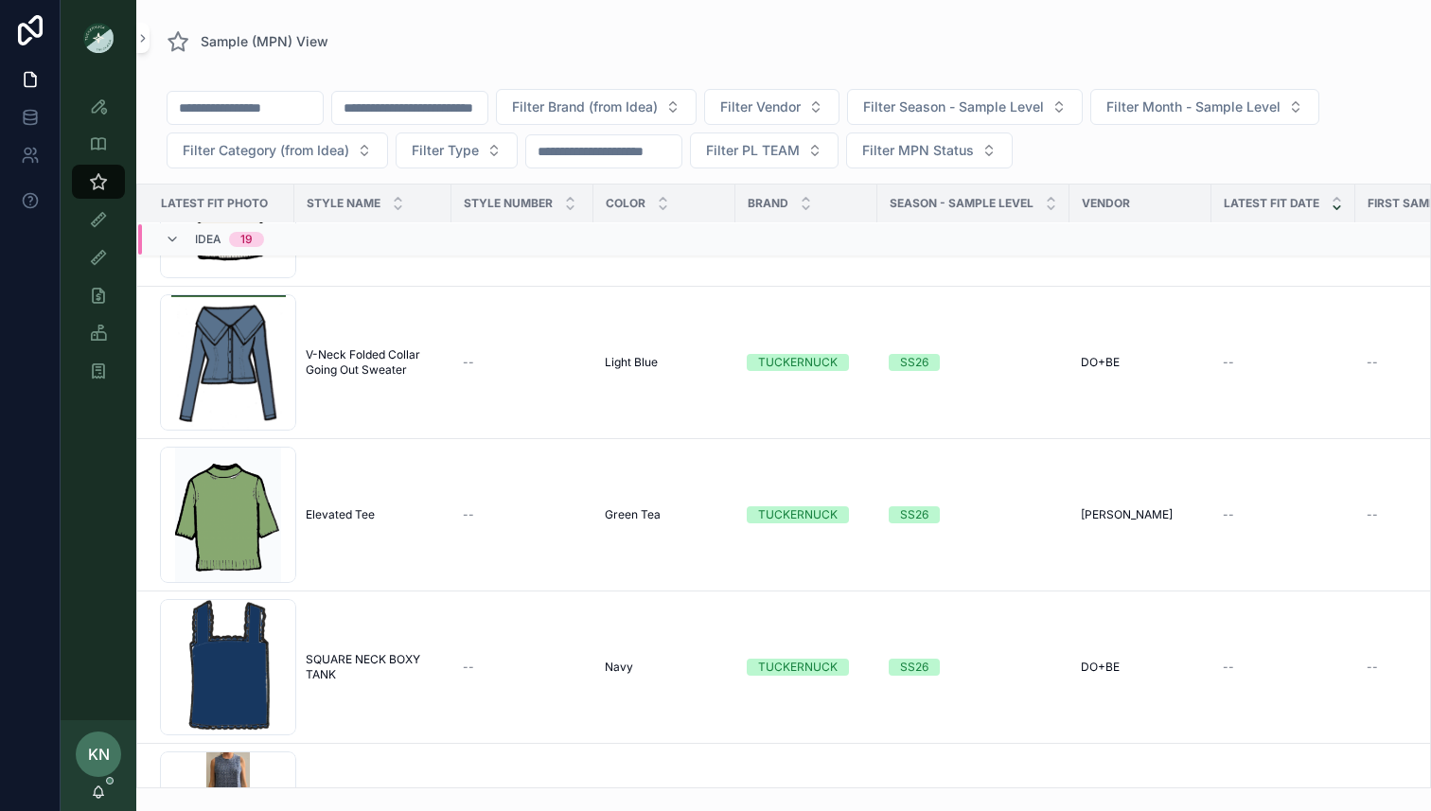
scroll to position [2158, 0]
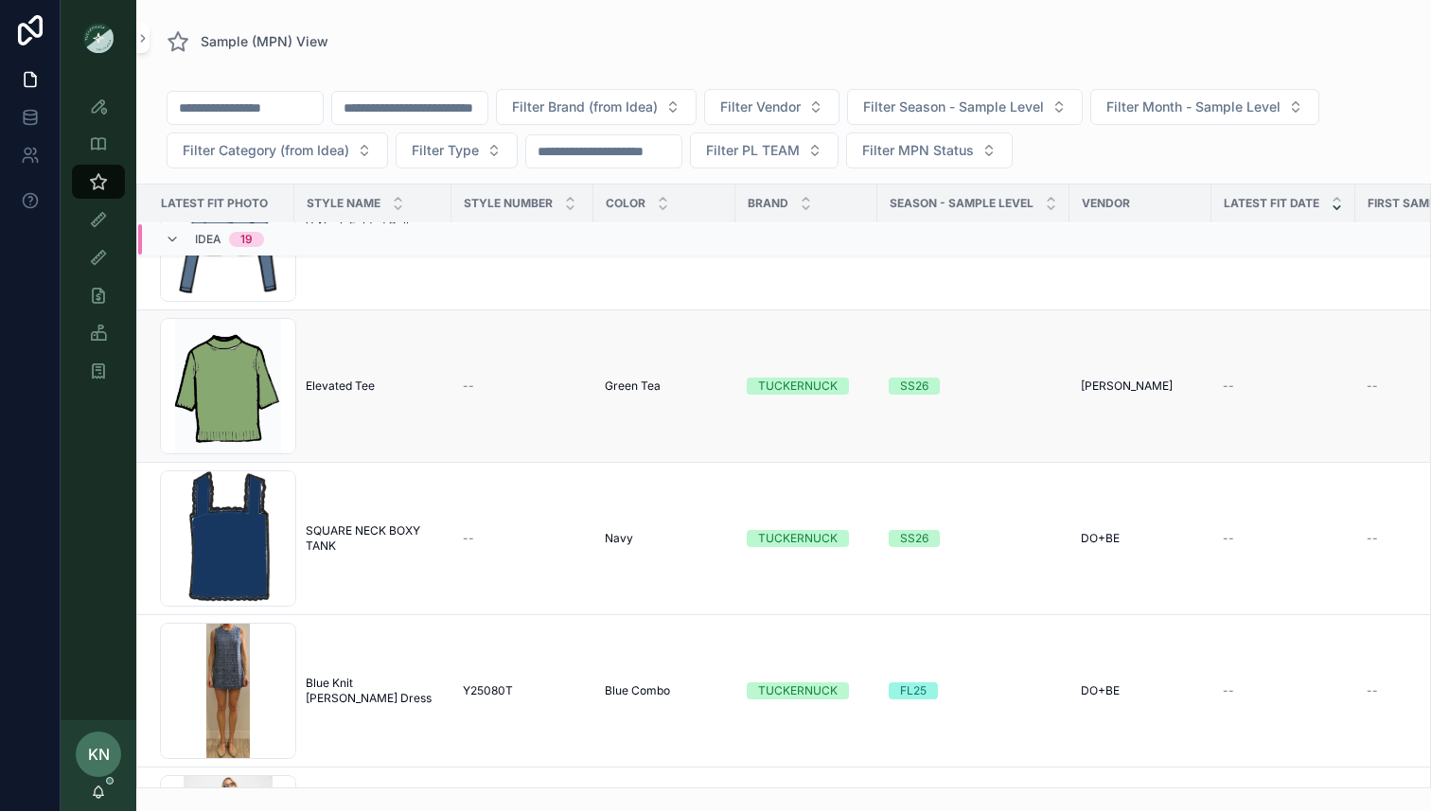
click at [476, 413] on td "--" at bounding box center [523, 386] width 142 height 152
click at [369, 385] on span "Elevated Tee" at bounding box center [340, 386] width 69 height 15
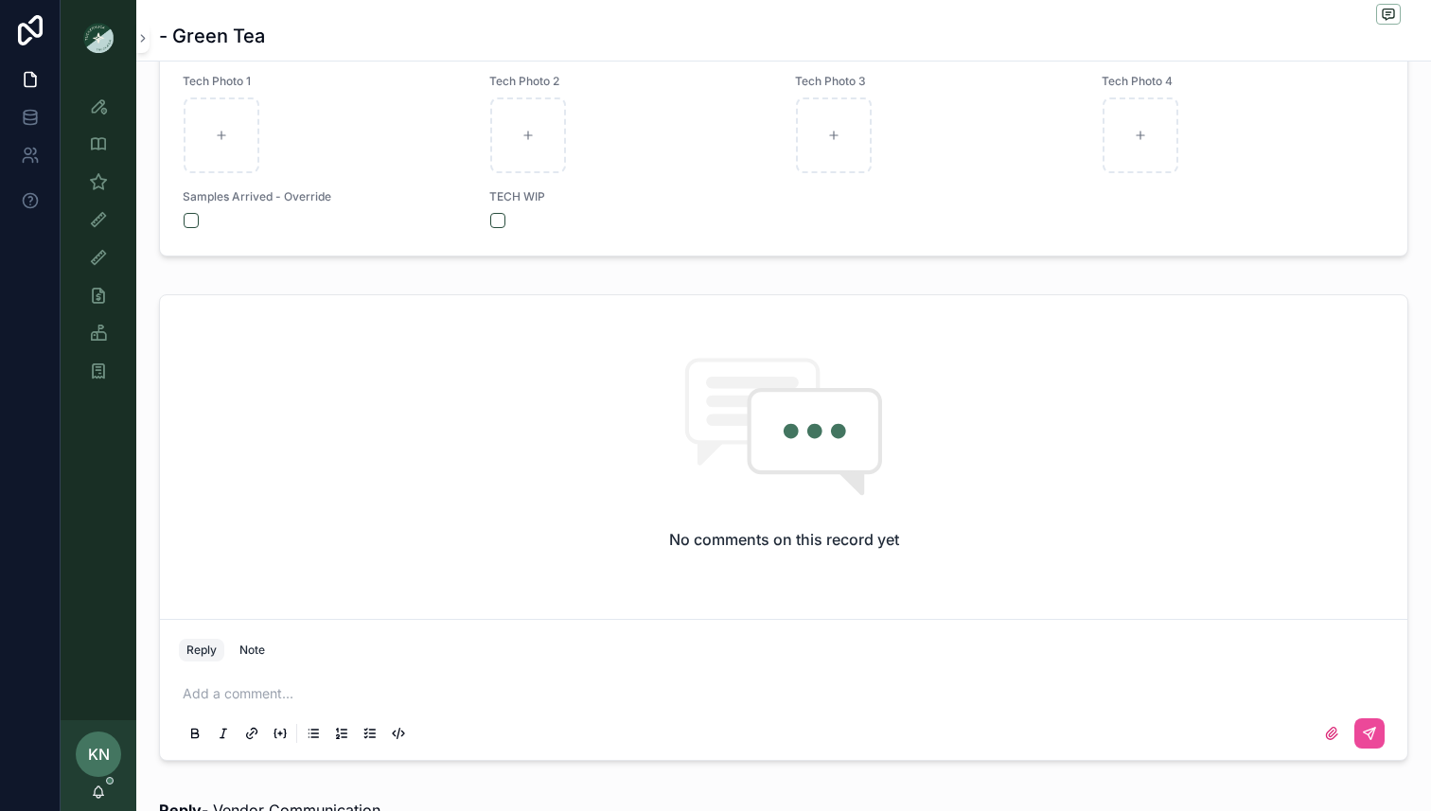
scroll to position [1076, 0]
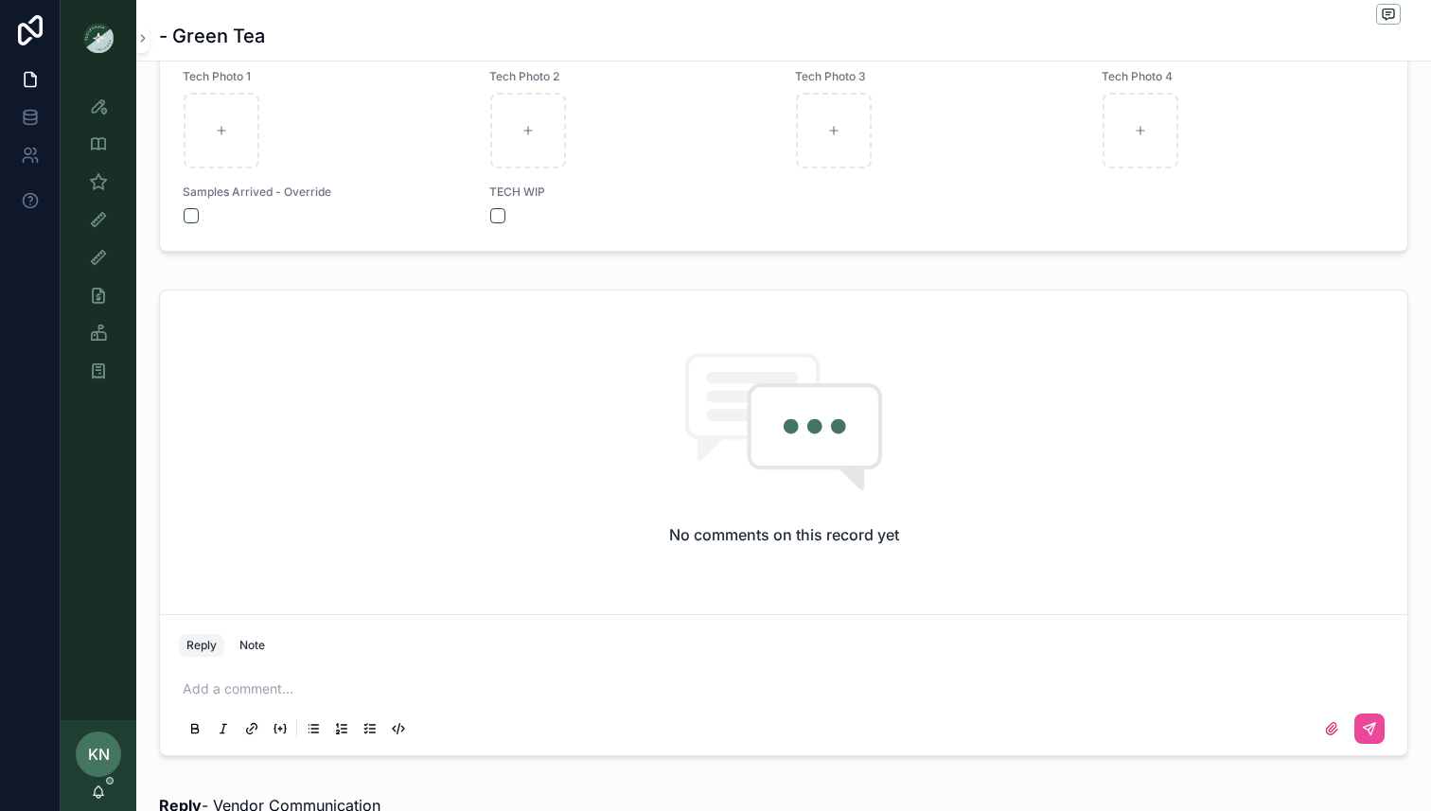
click at [522, 691] on p "scrollable content" at bounding box center [788, 689] width 1210 height 19
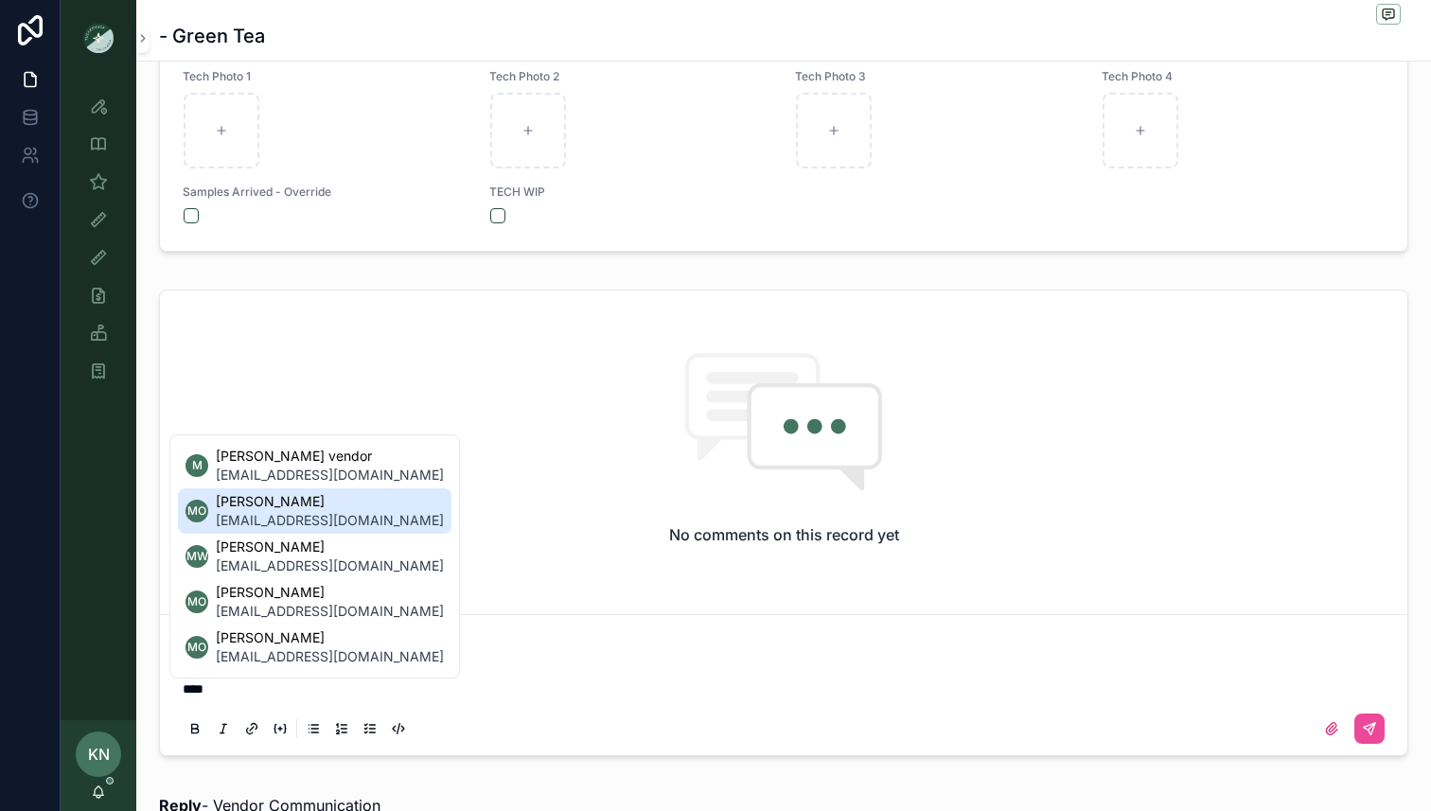
click at [315, 512] on span "[EMAIL_ADDRESS][DOMAIN_NAME]" at bounding box center [330, 520] width 228 height 19
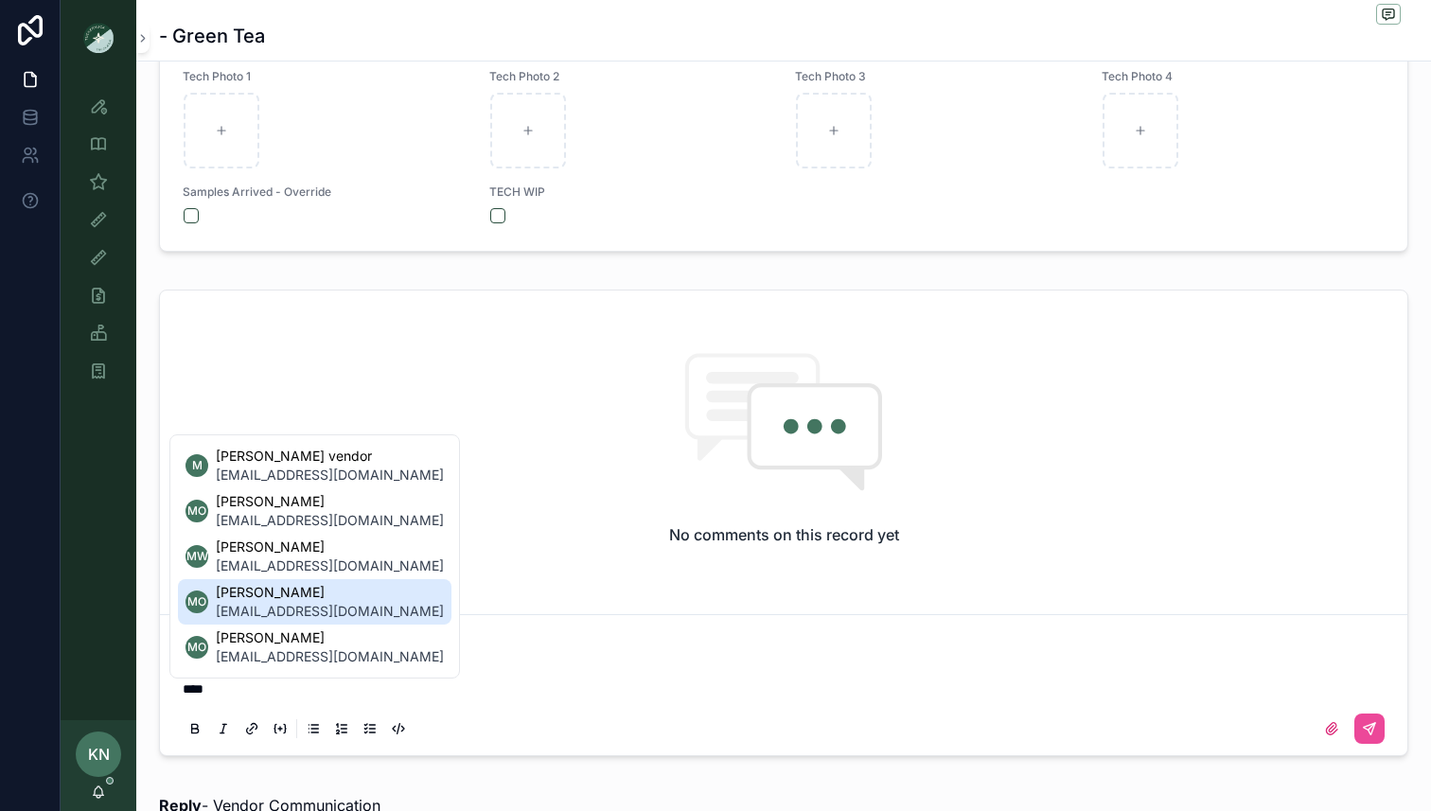
click at [269, 585] on span "[PERSON_NAME]" at bounding box center [330, 592] width 228 height 19
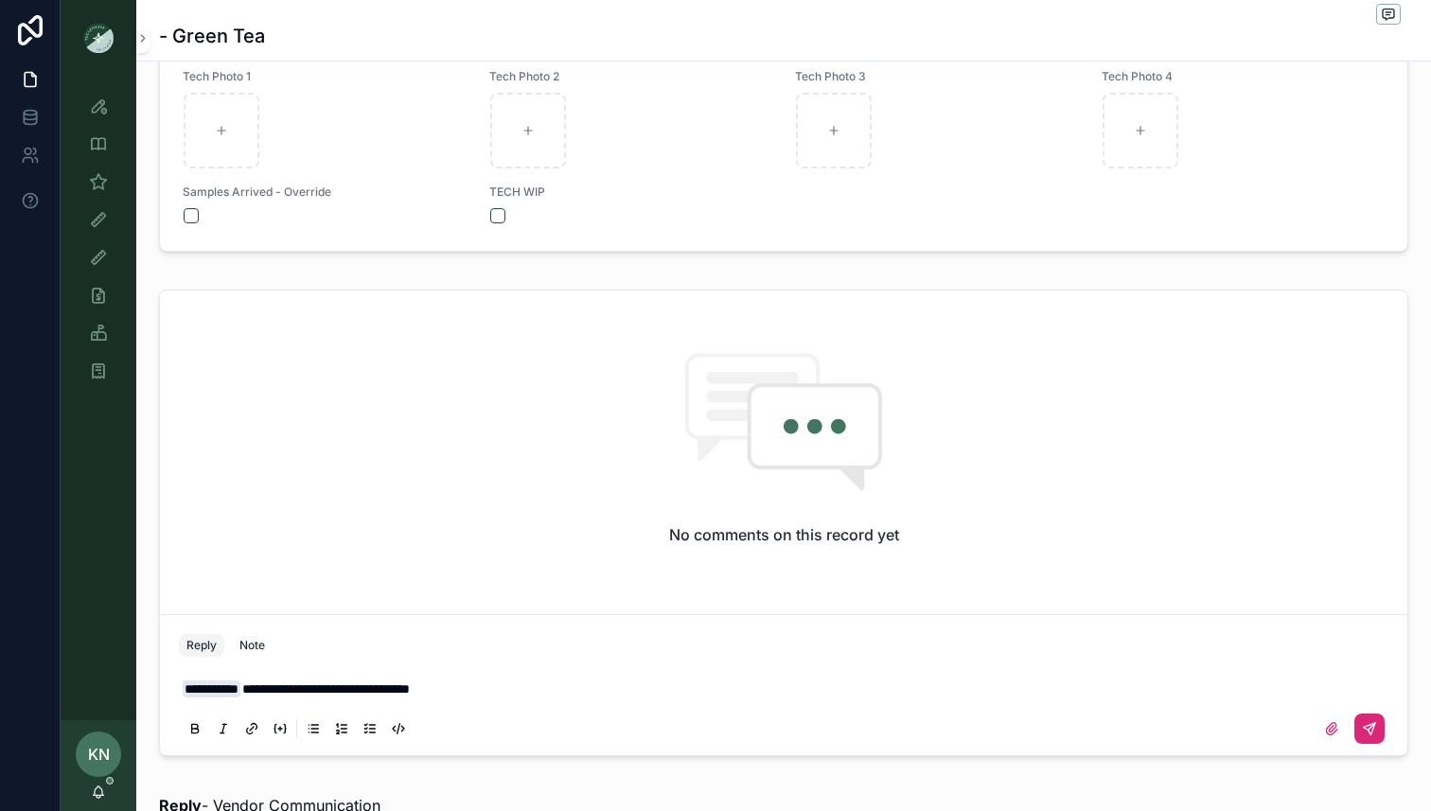
click at [1373, 735] on icon "scrollable content" at bounding box center [1369, 728] width 15 height 15
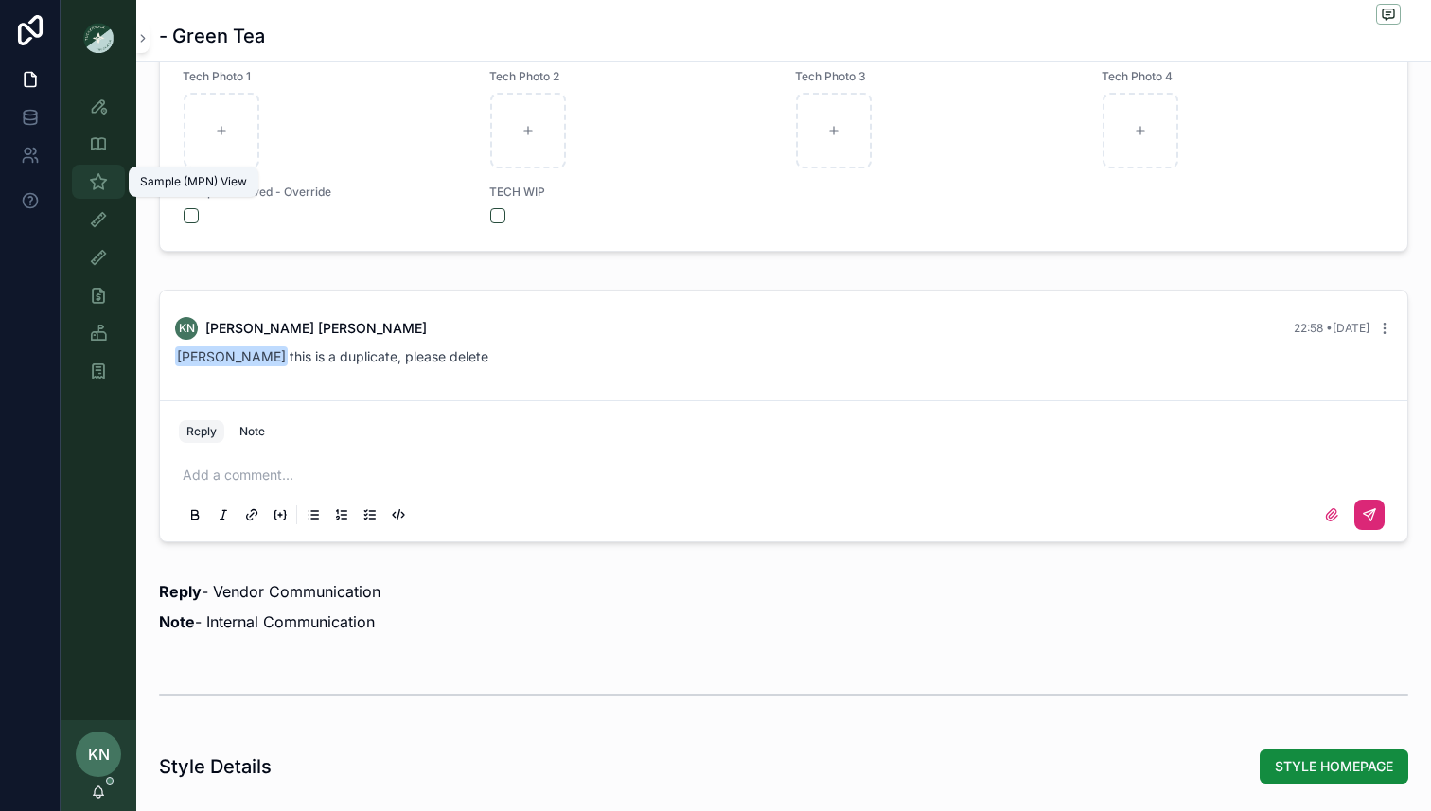
click at [106, 188] on icon "scrollable content" at bounding box center [98, 181] width 19 height 19
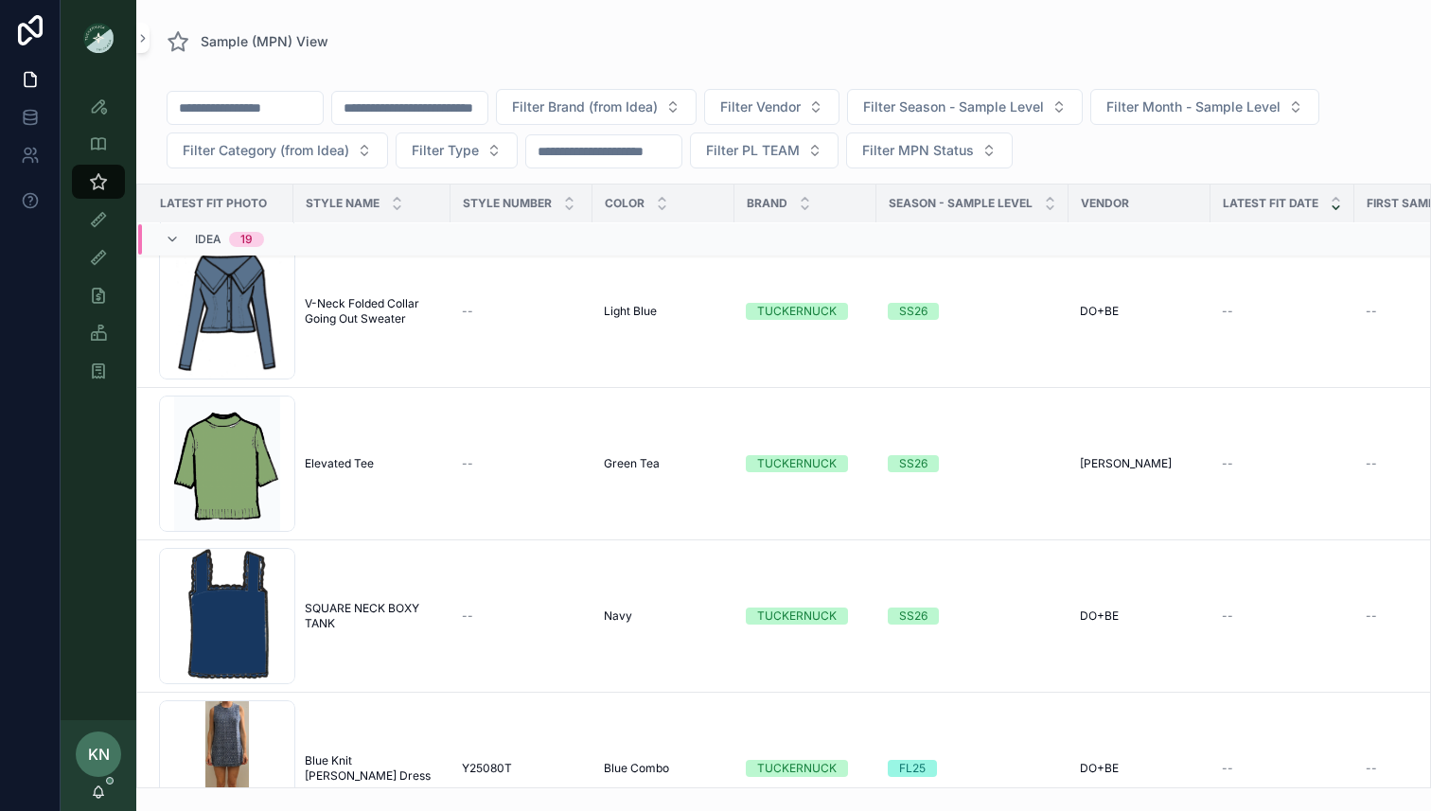
scroll to position [2037, 1]
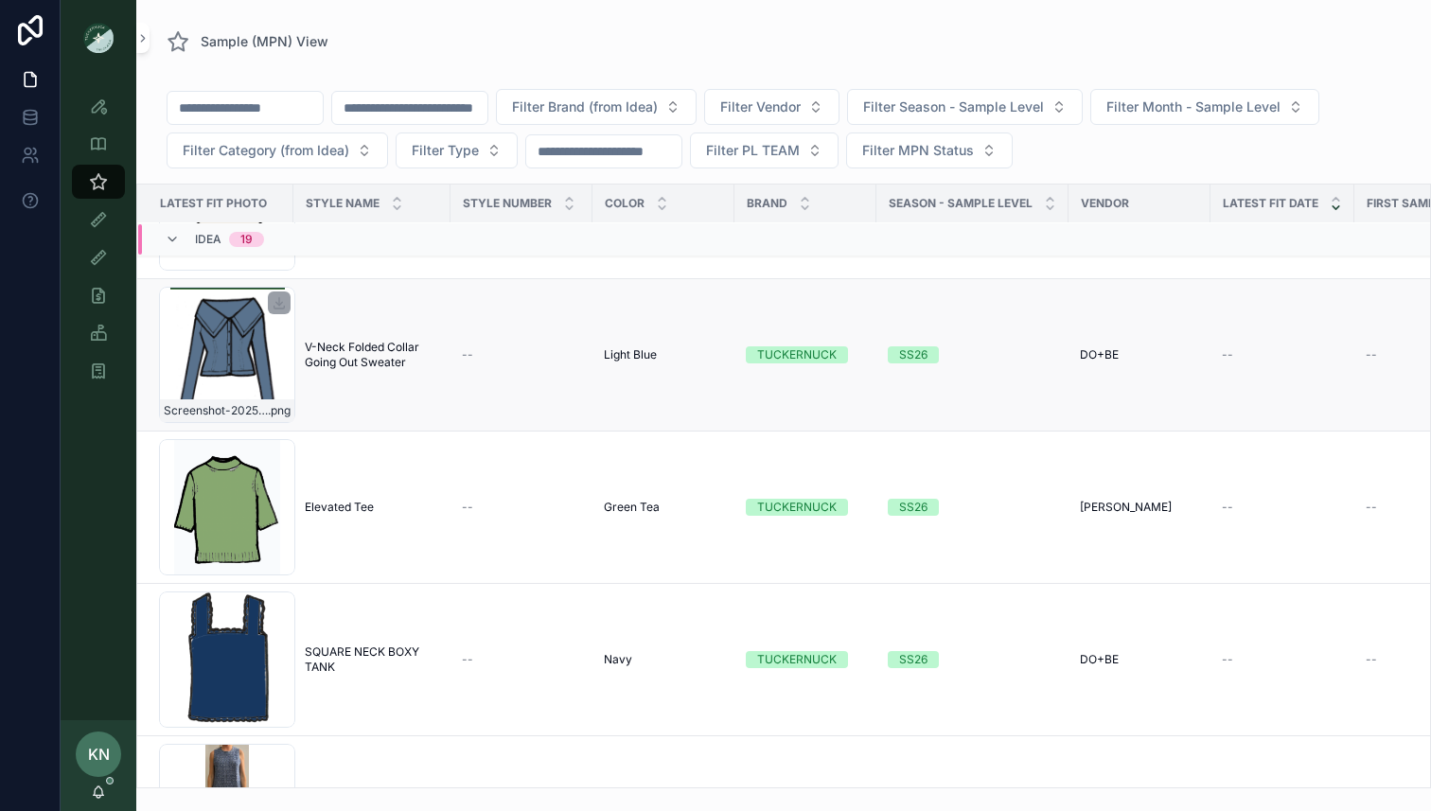
click at [236, 381] on div "Screenshot-2025-07-21-at-12.30.57-PM .png" at bounding box center [227, 355] width 136 height 136
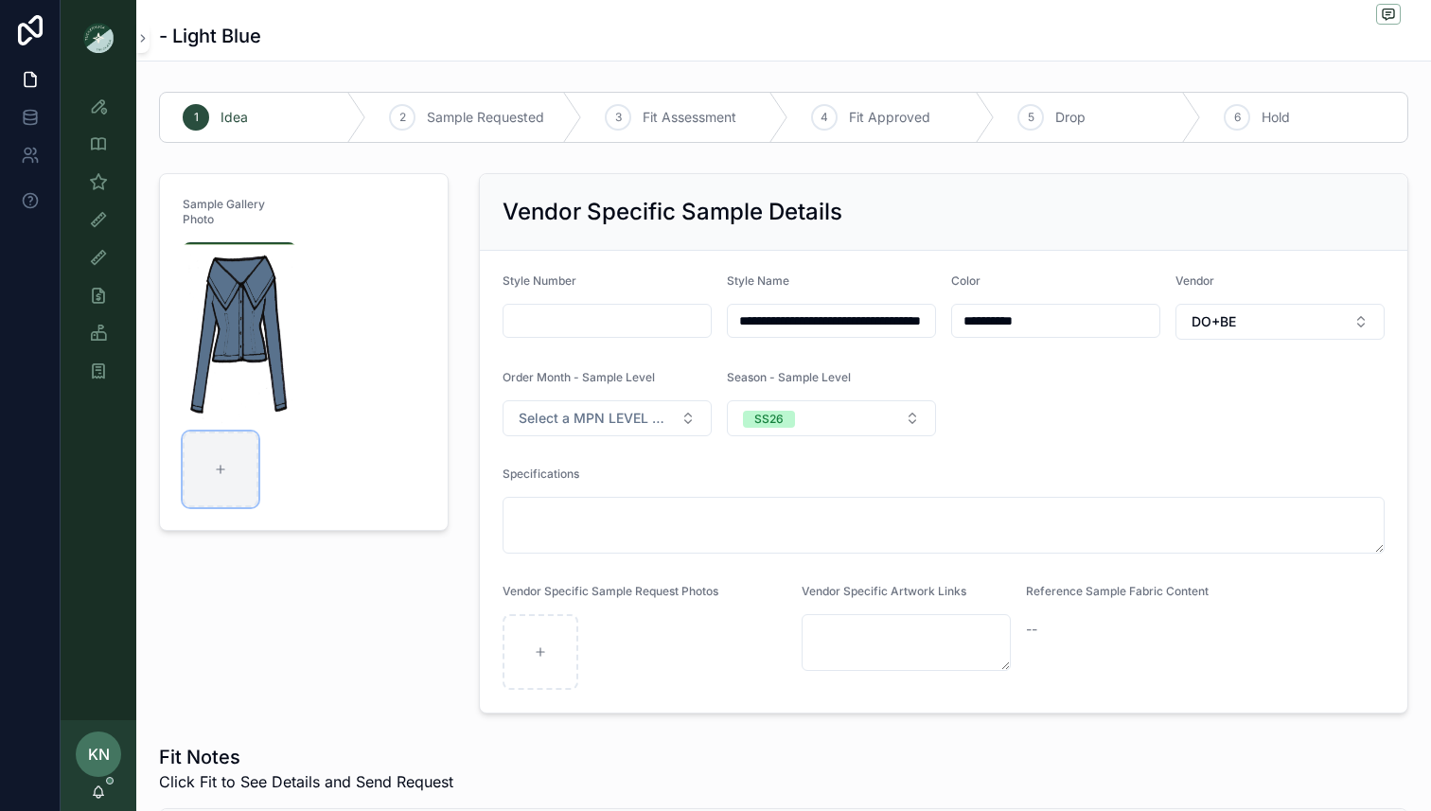
click at [235, 462] on div "scrollable content" at bounding box center [221, 470] width 76 height 76
click at [100, 174] on icon "scrollable content" at bounding box center [98, 181] width 19 height 19
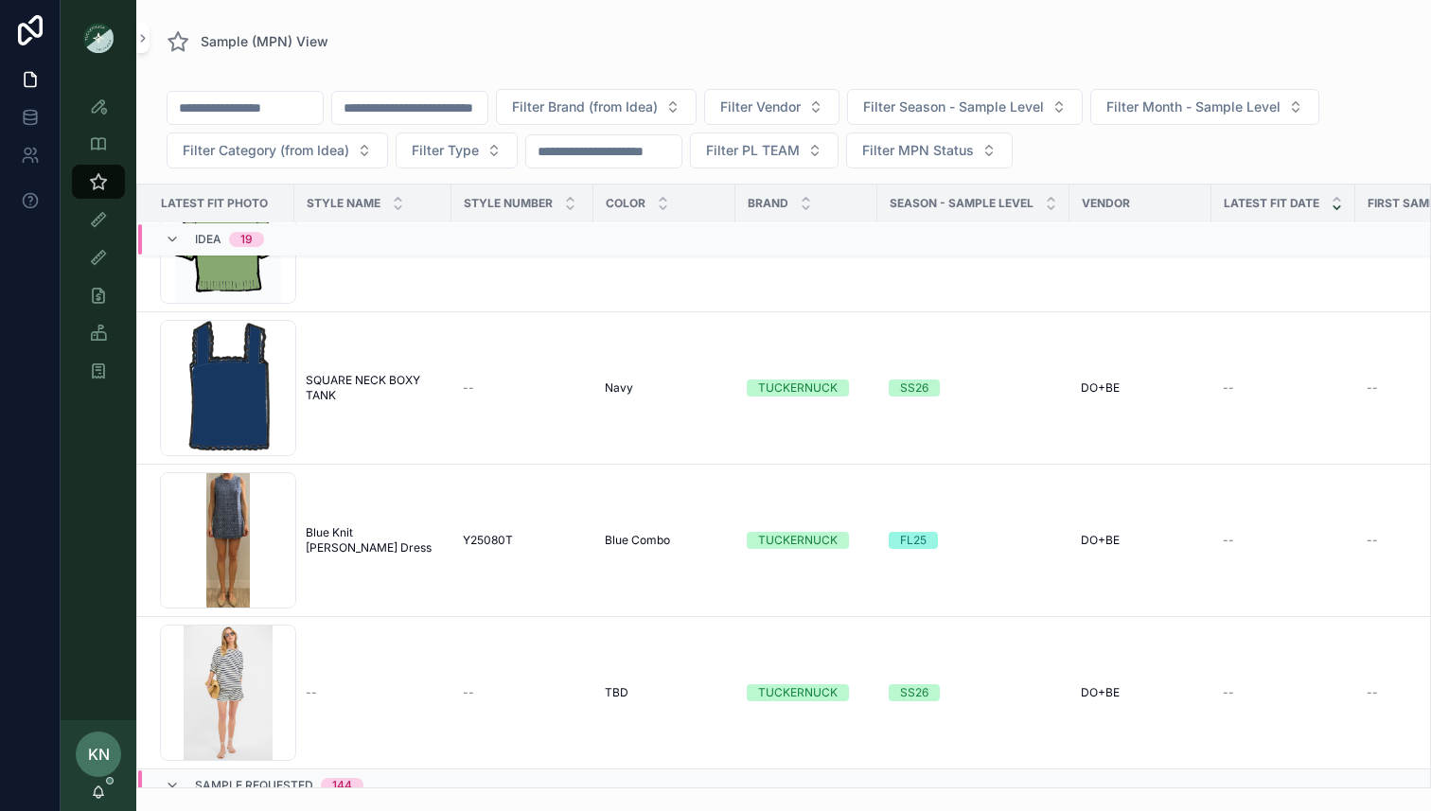
scroll to position [2313, 0]
